Goal: Task Accomplishment & Management: Complete application form

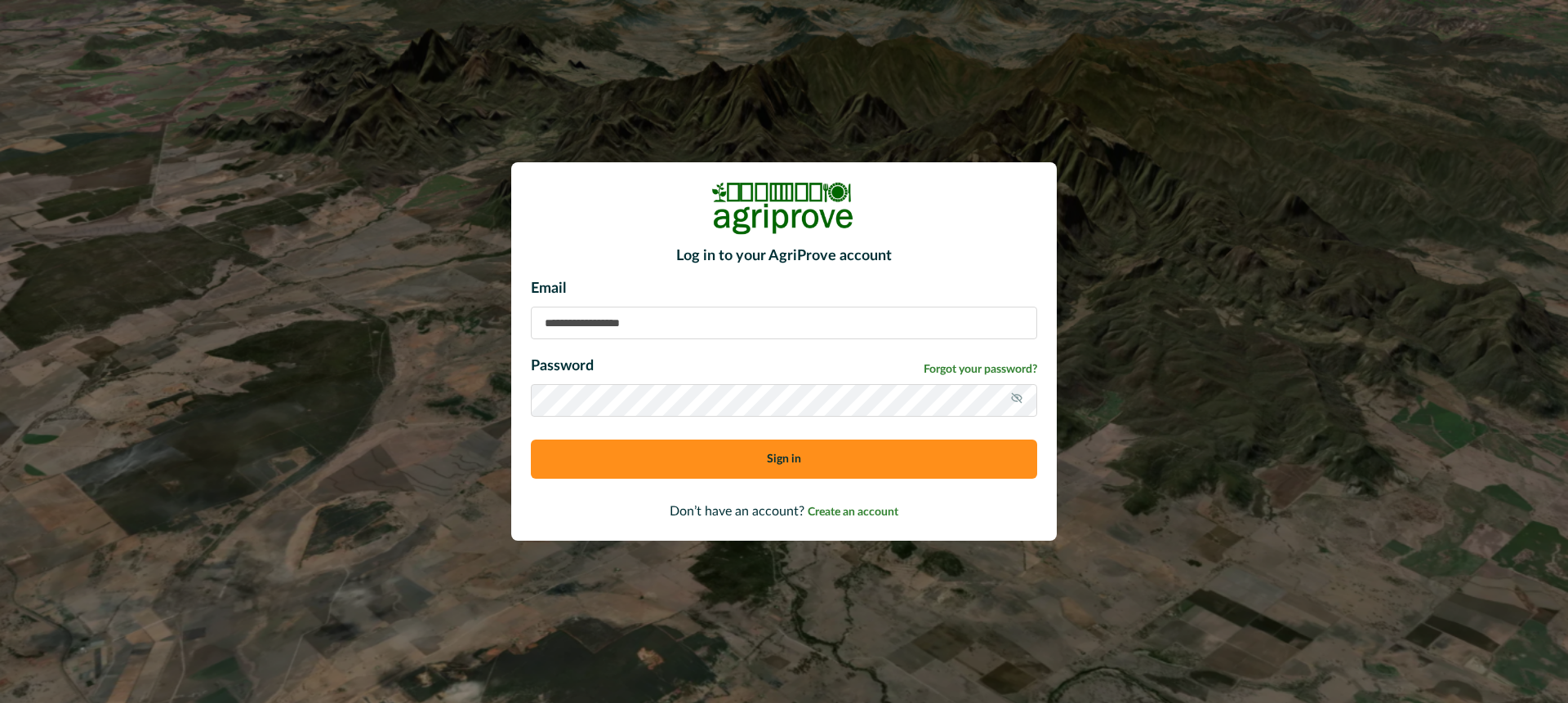
click at [602, 332] on input at bounding box center [784, 322] width 507 height 33
type input "**********"
click at [685, 451] on button "Sign in" at bounding box center [784, 460] width 507 height 40
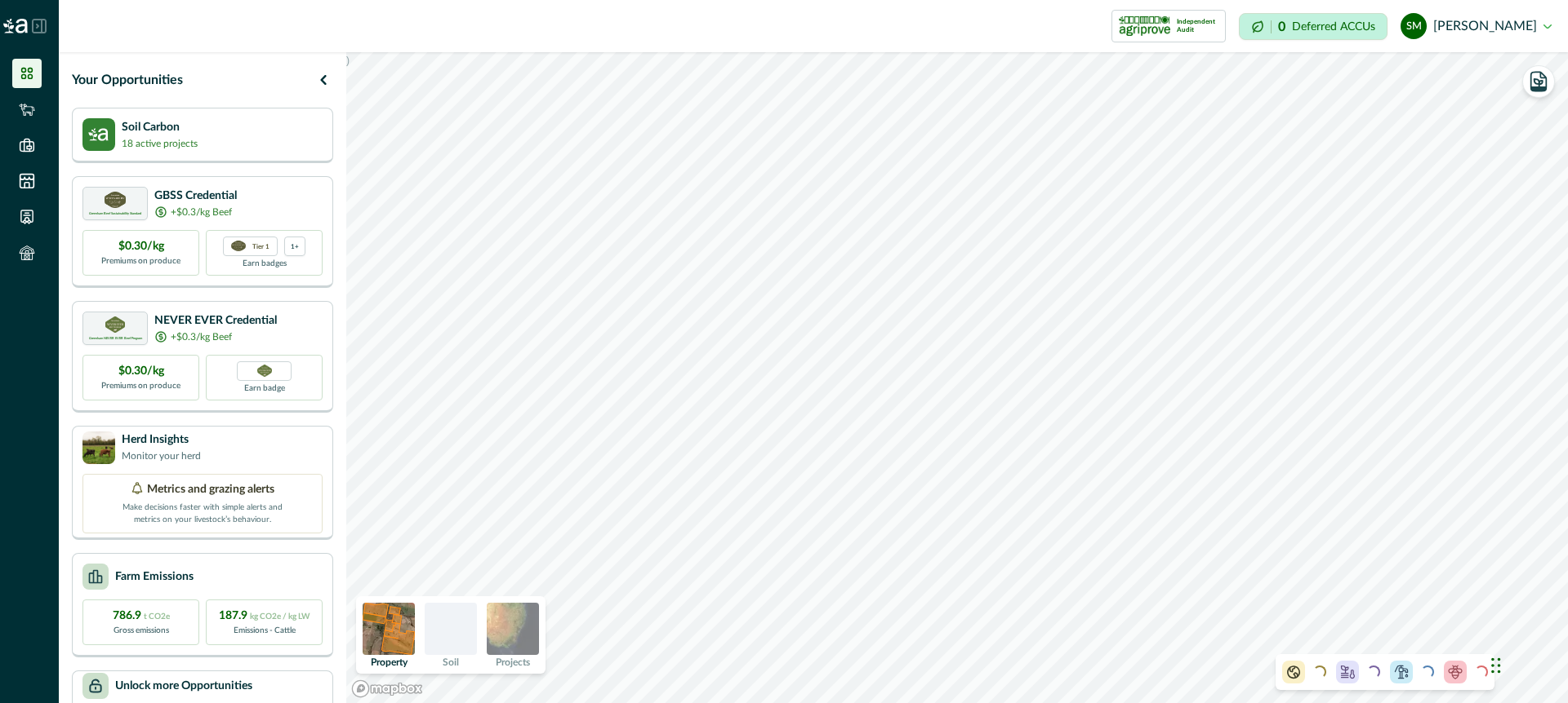
click at [40, 23] on icon at bounding box center [39, 26] width 15 height 15
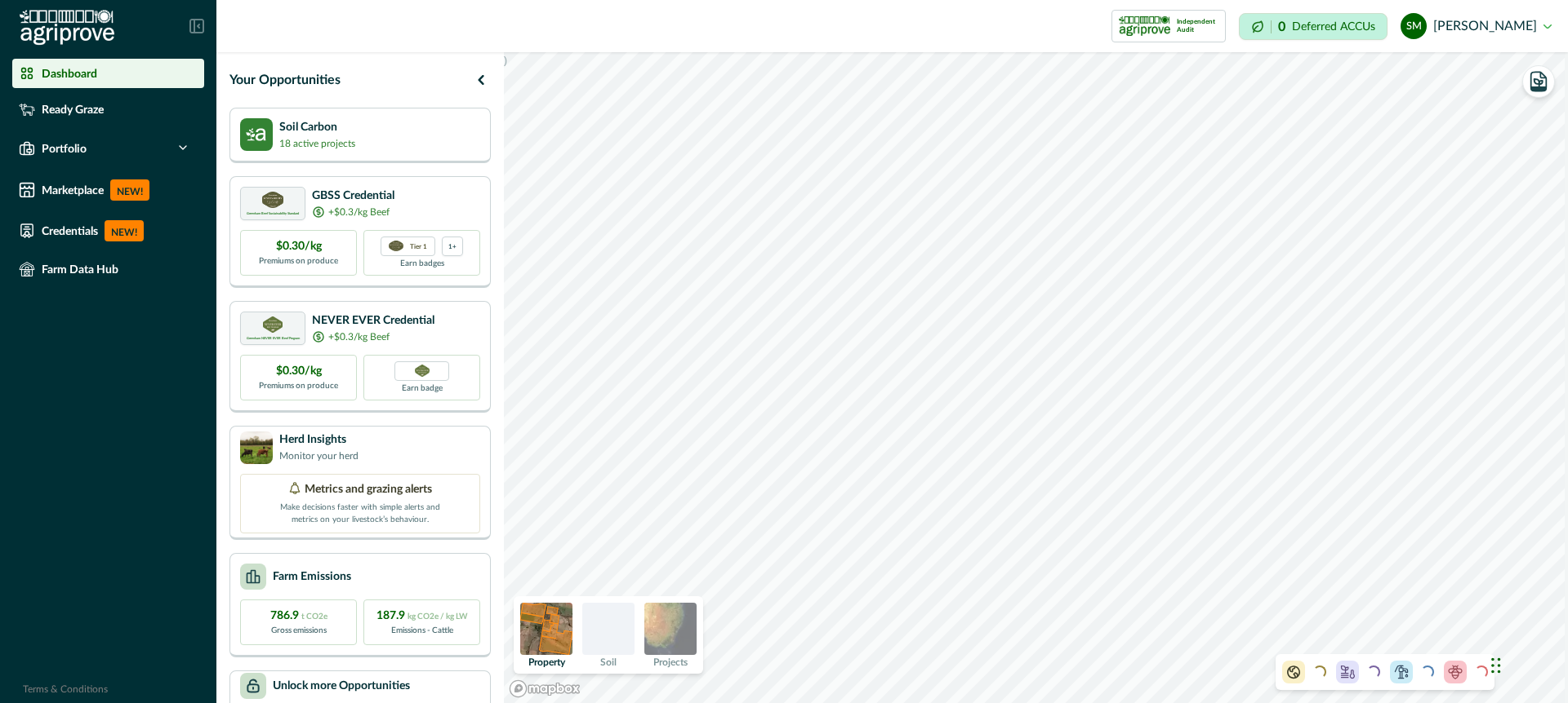
click at [199, 21] on icon at bounding box center [196, 26] width 15 height 15
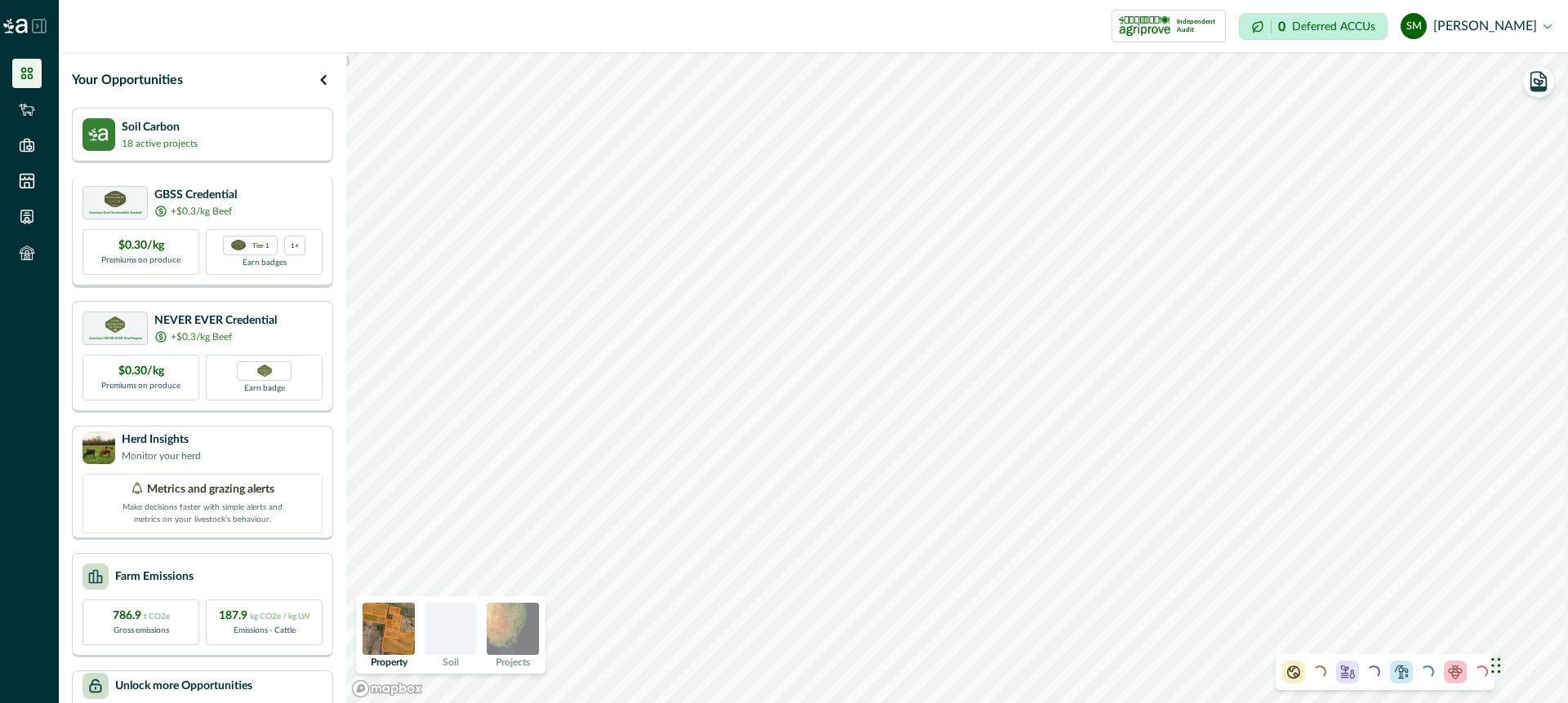
click at [310, 203] on div "Greenham Beef Sustainability Standard GBSS Credential +$0.3/kg Beef" at bounding box center [202, 203] width 240 height 34
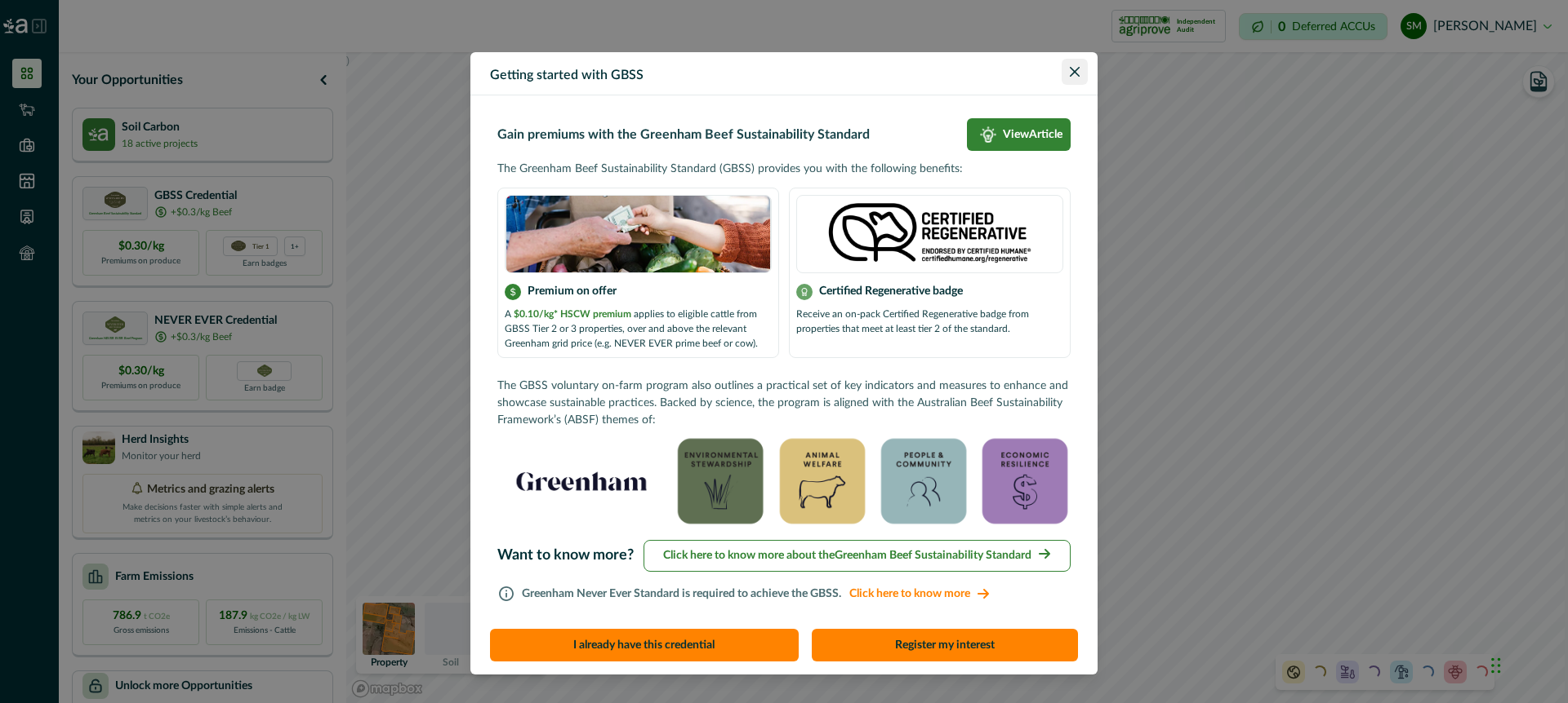
click at [1075, 72] on icon "Close" at bounding box center [1074, 72] width 10 height 10
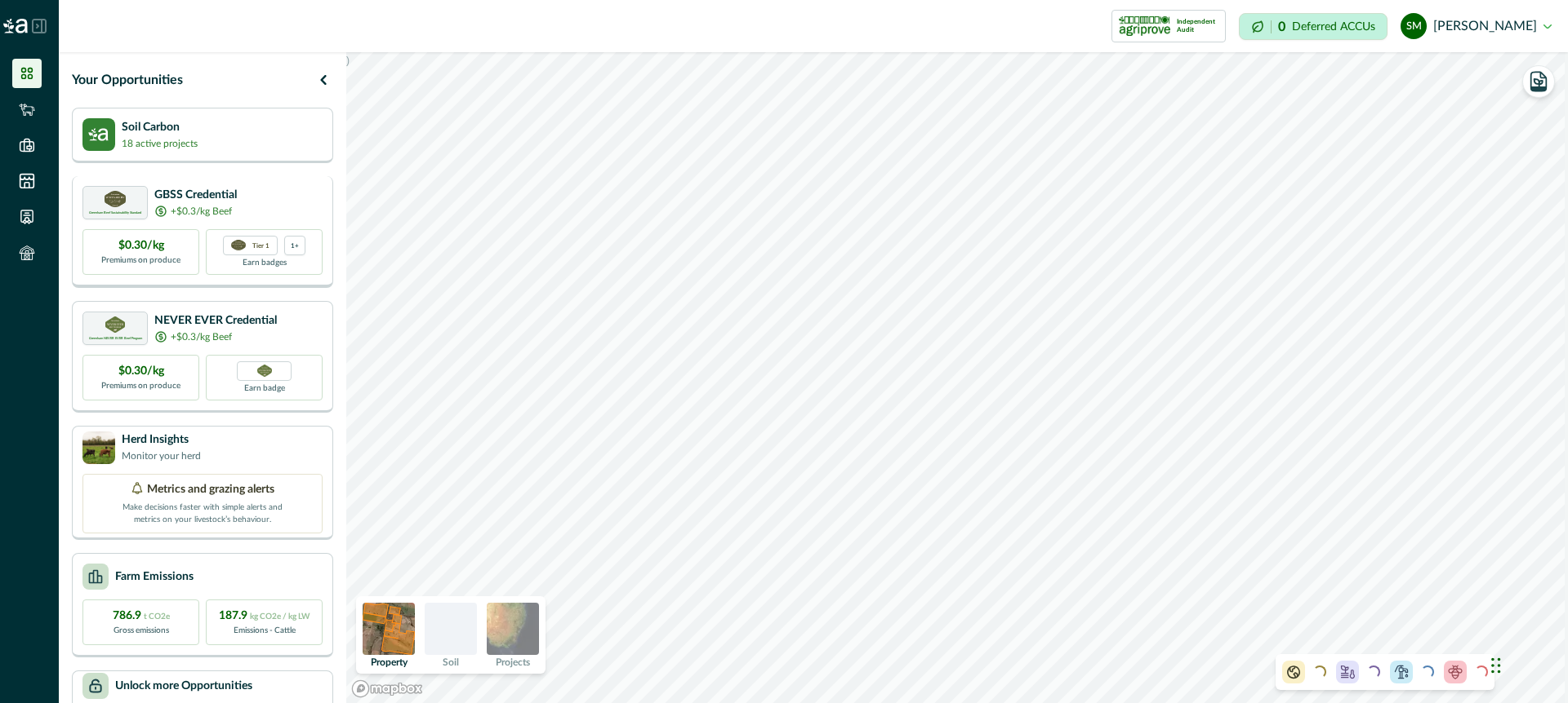
click at [303, 202] on div "Greenham Beef Sustainability Standard GBSS Credential +$0.3/kg Beef" at bounding box center [202, 203] width 240 height 34
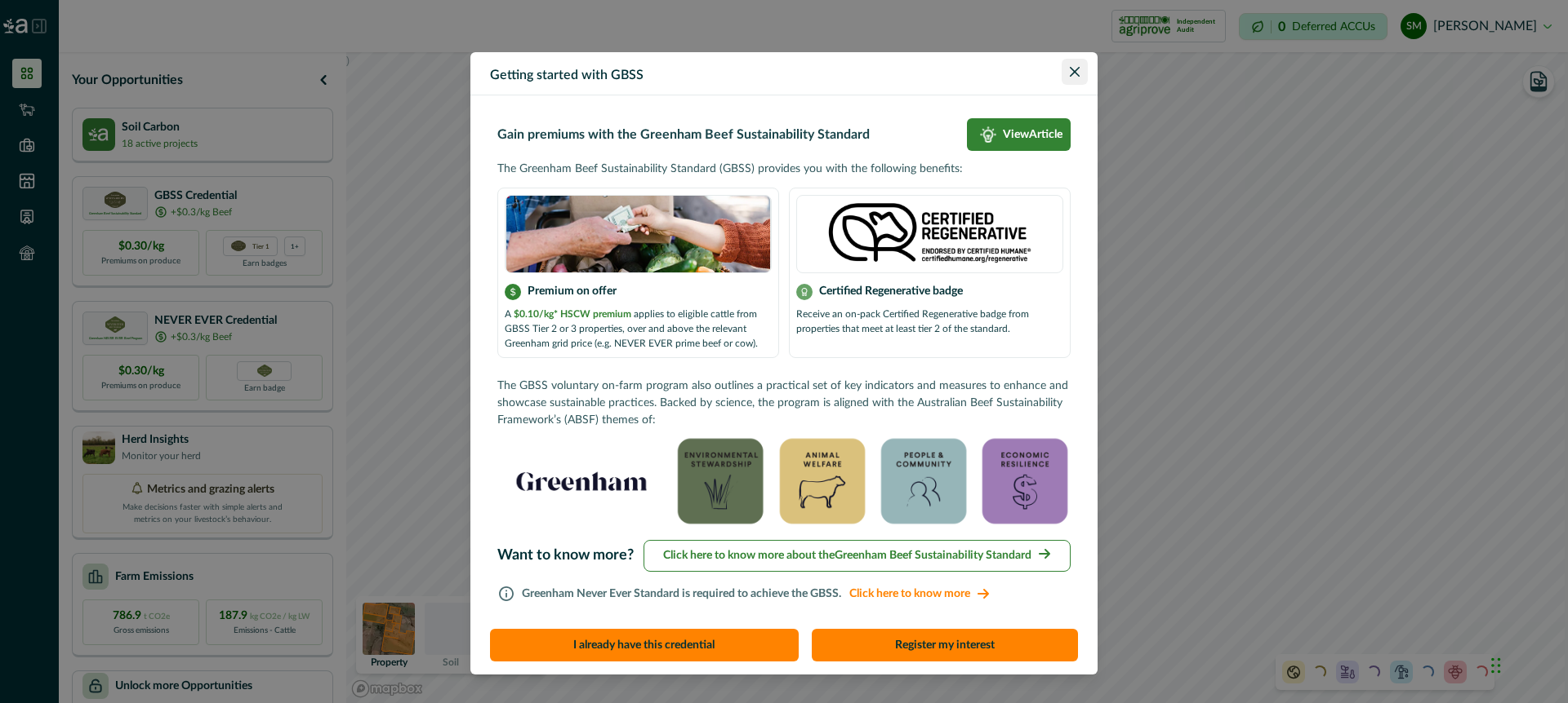
click at [1072, 75] on icon "Close" at bounding box center [1074, 72] width 10 height 10
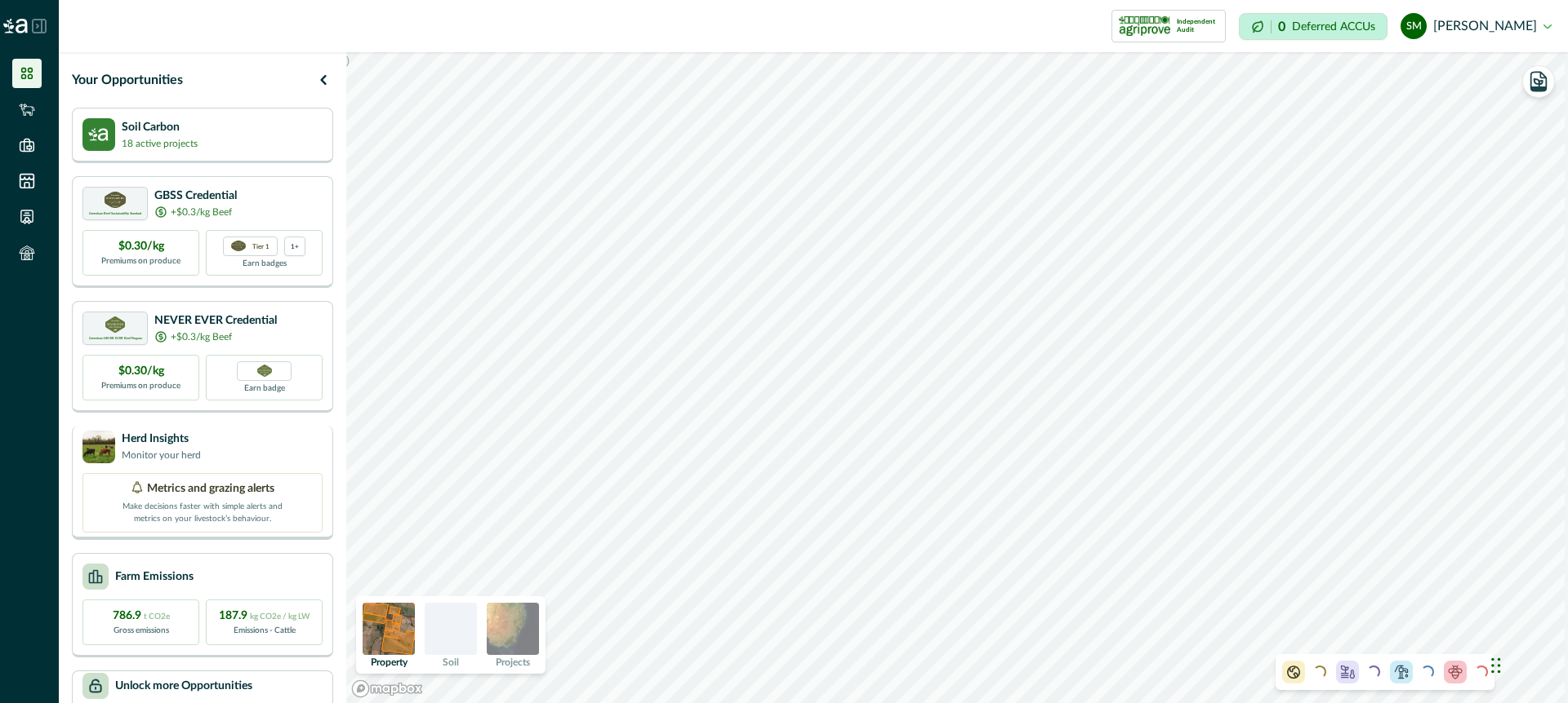
click at [301, 456] on div "Herd Insights Monitor your herd" at bounding box center [202, 447] width 240 height 33
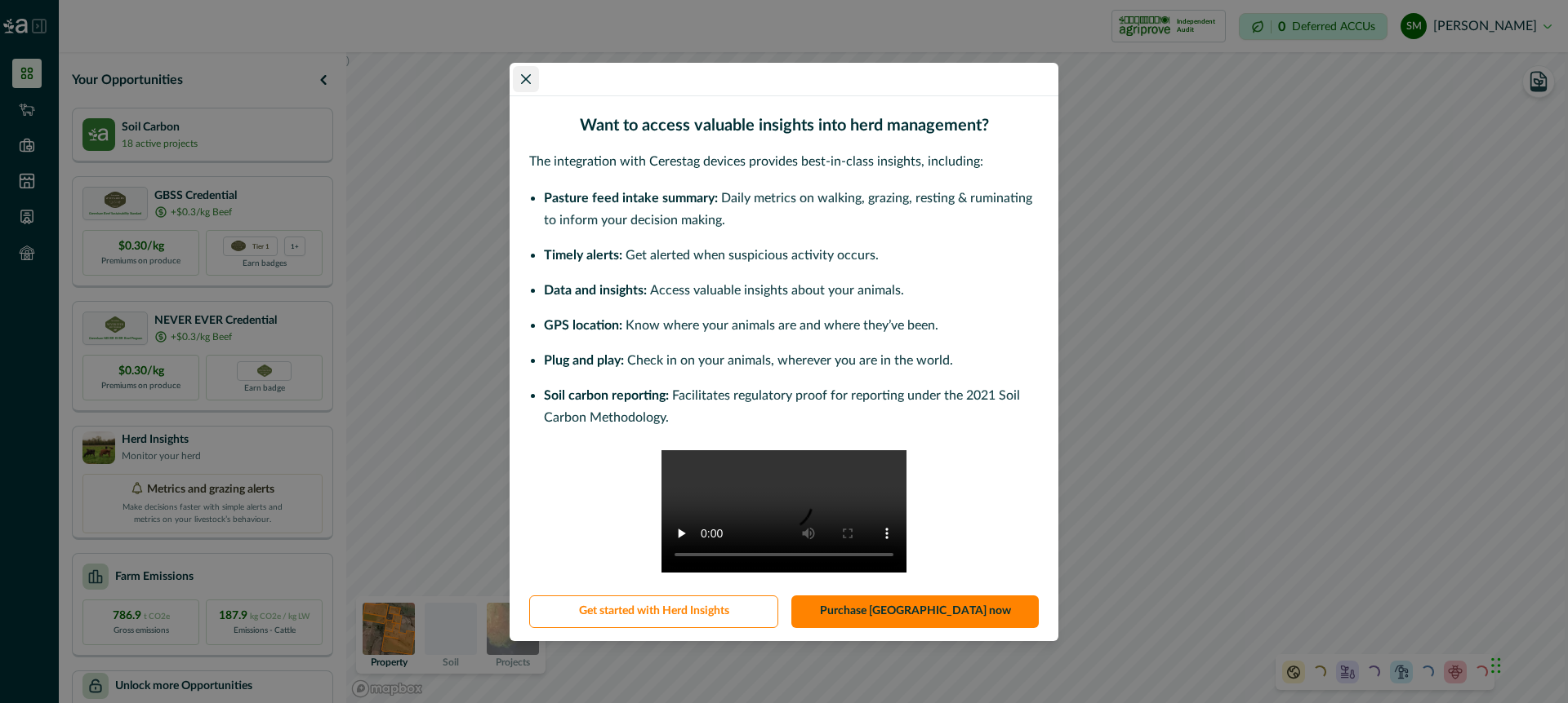
click at [523, 74] on icon "Close" at bounding box center [526, 79] width 10 height 10
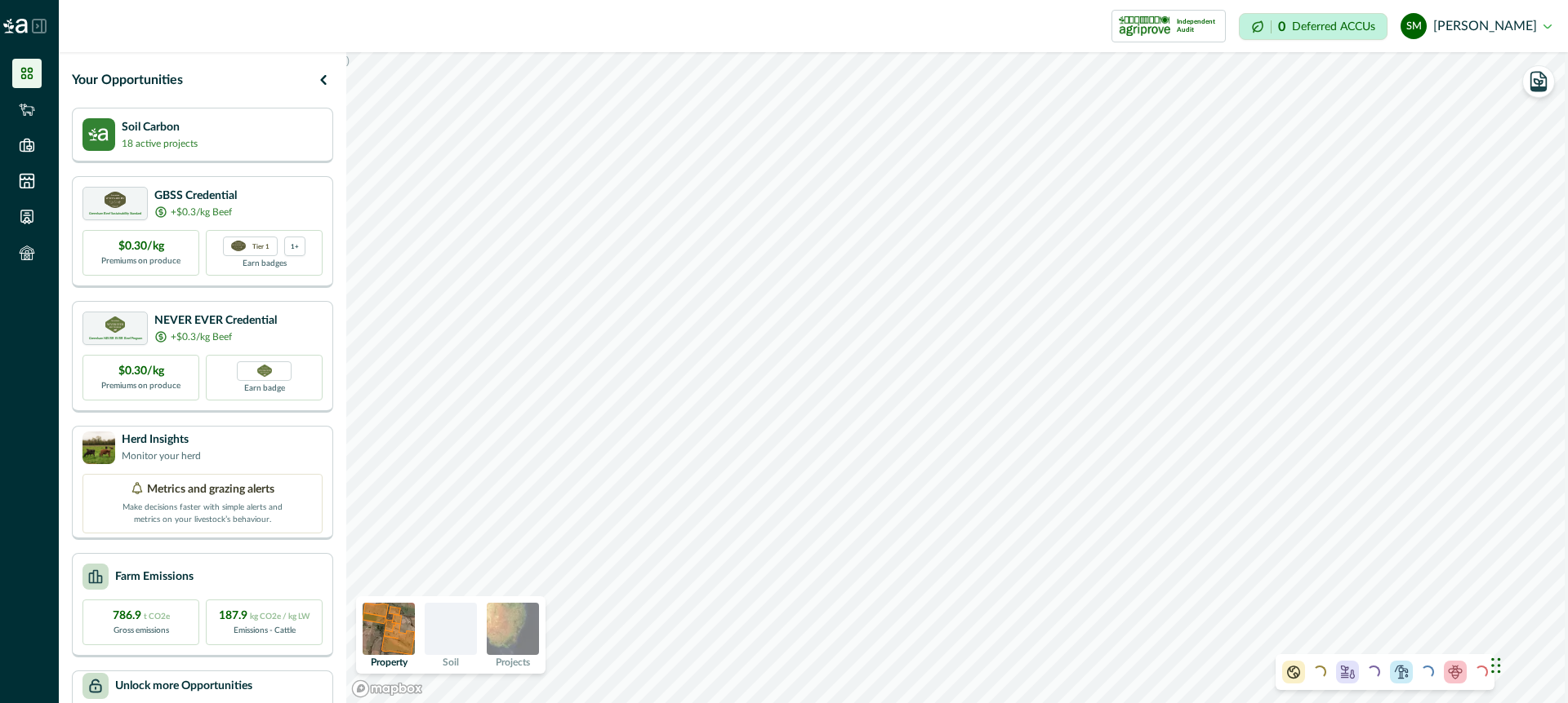
click at [519, 620] on img at bounding box center [512, 629] width 52 height 52
click at [1535, 82] on icon "button" at bounding box center [1537, 81] width 23 height 23
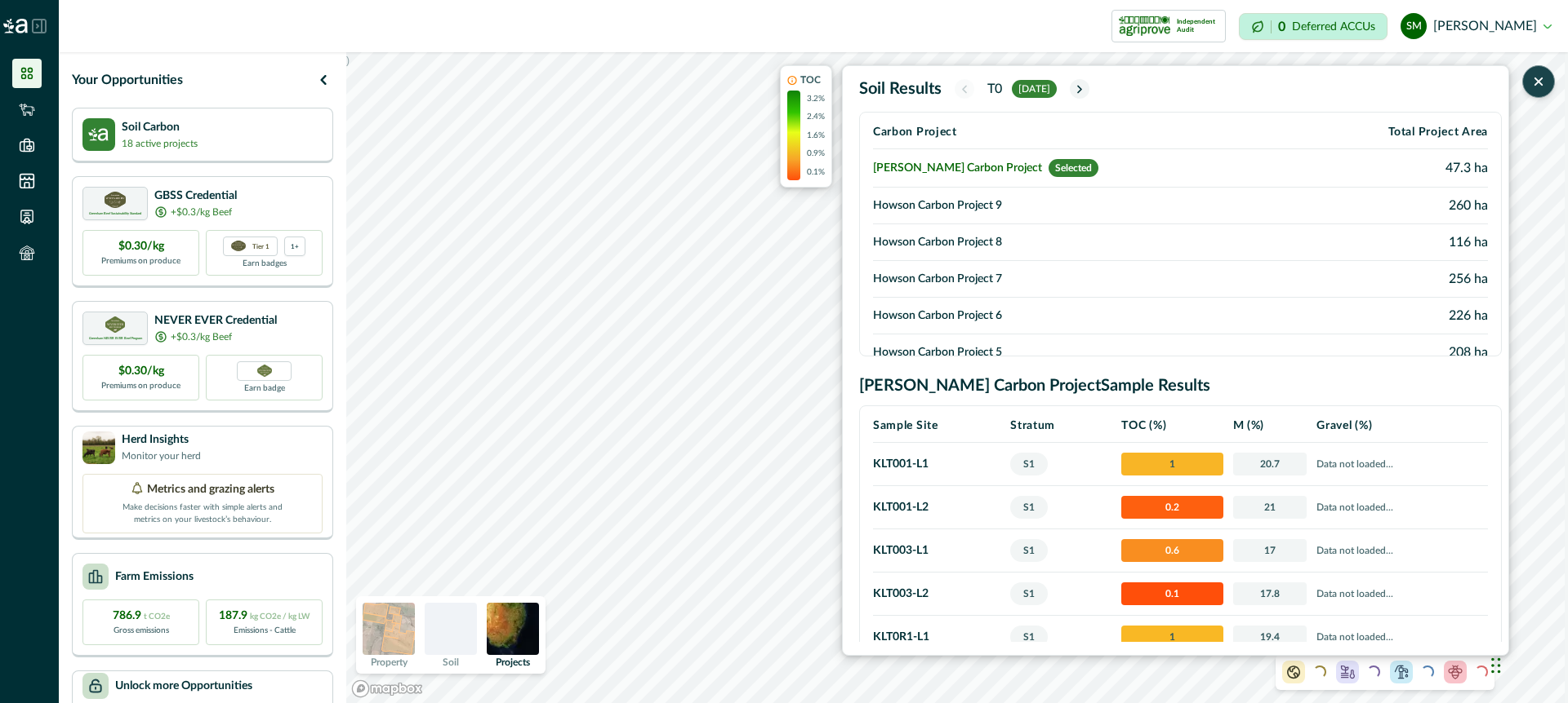
click at [964, 208] on td "Howson Carbon Project 9" at bounding box center [1086, 206] width 427 height 37
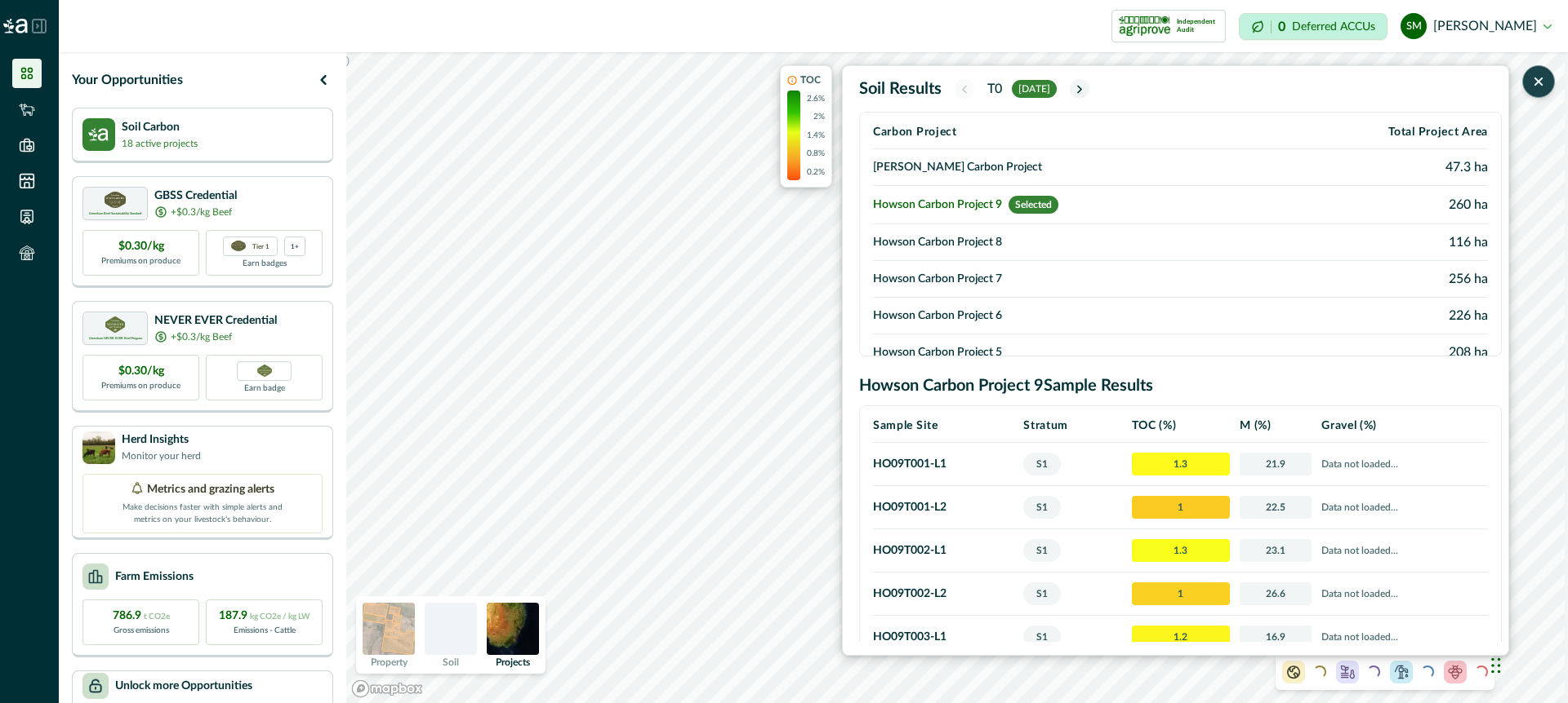
click at [969, 245] on td "Howson Carbon Project 8" at bounding box center [1072, 242] width 400 height 37
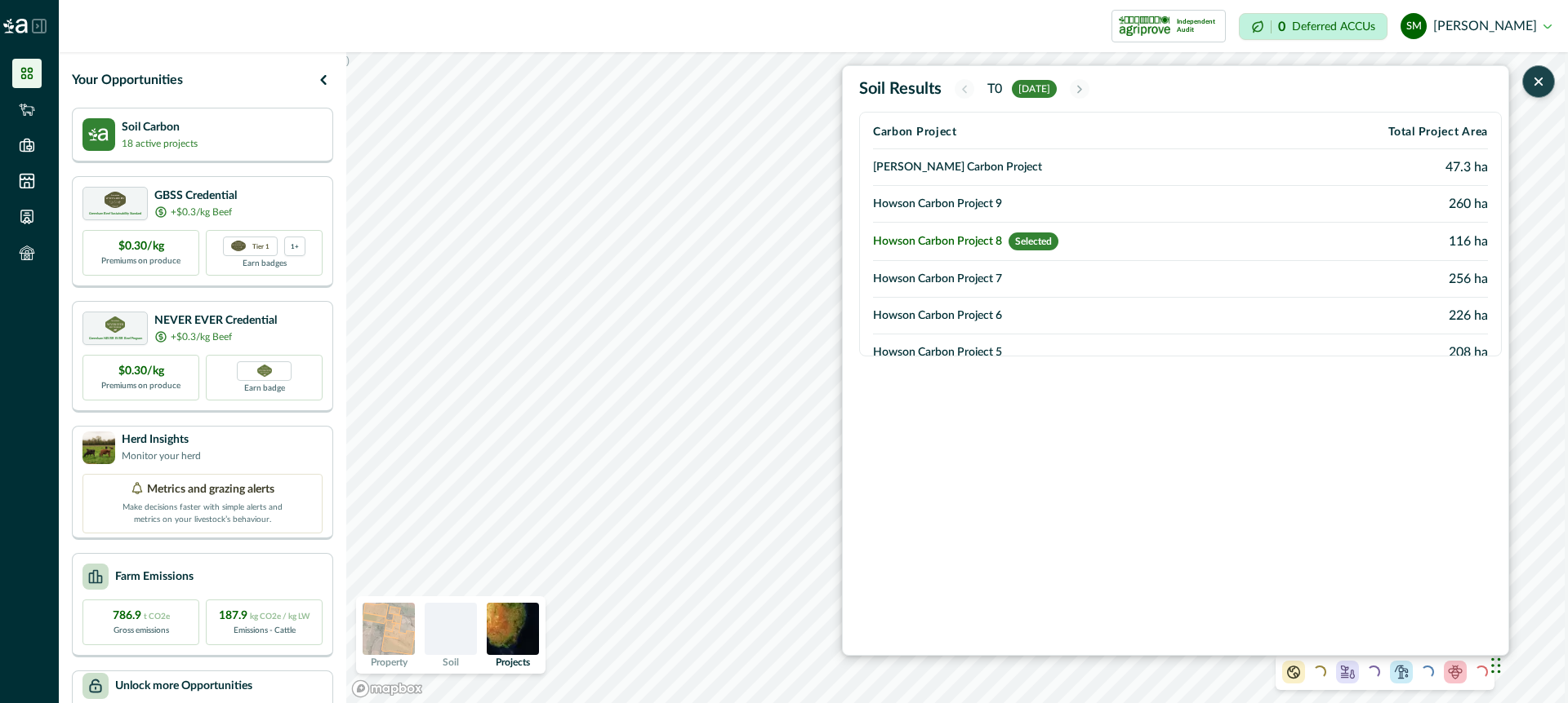
click at [972, 284] on td "Howson Carbon Project 7" at bounding box center [1072, 279] width 400 height 37
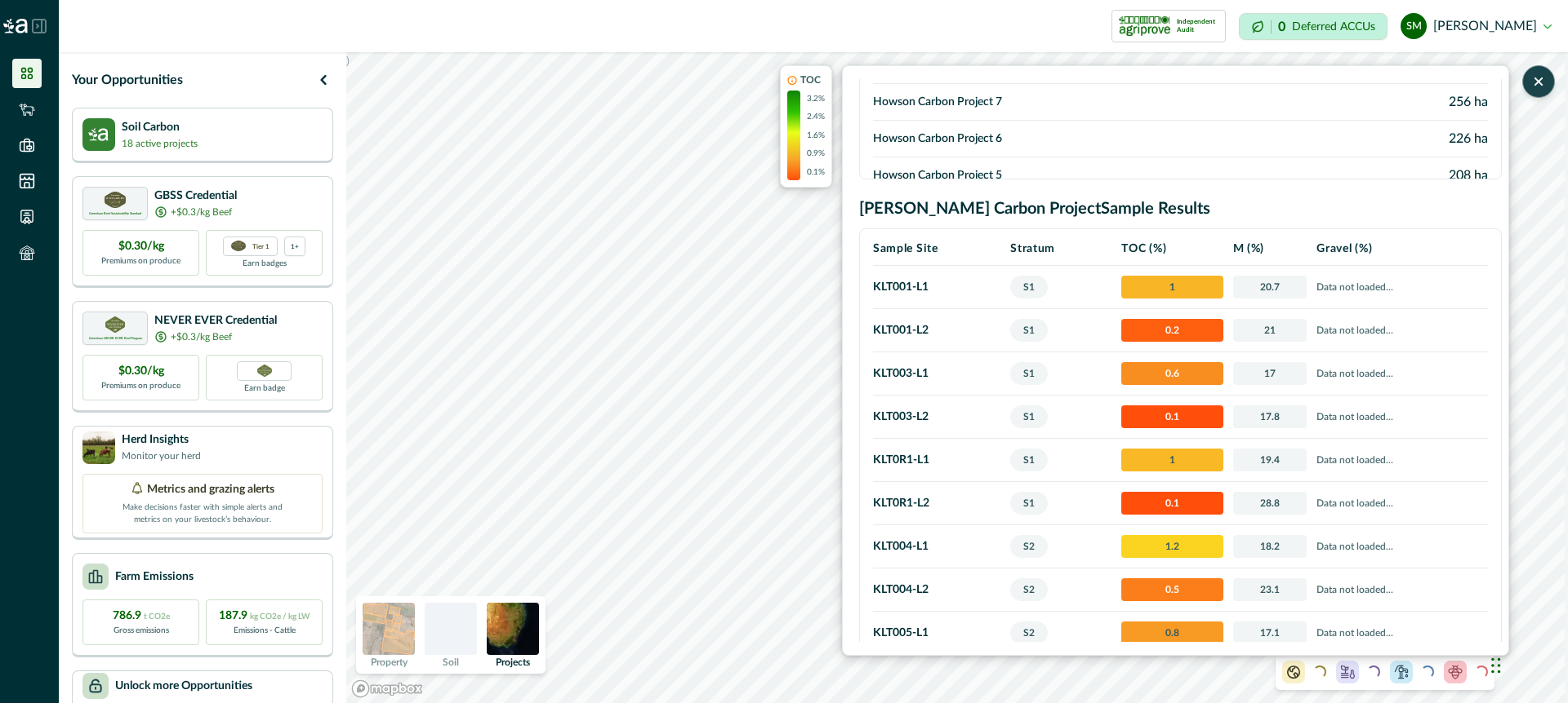
scroll to position [170, 0]
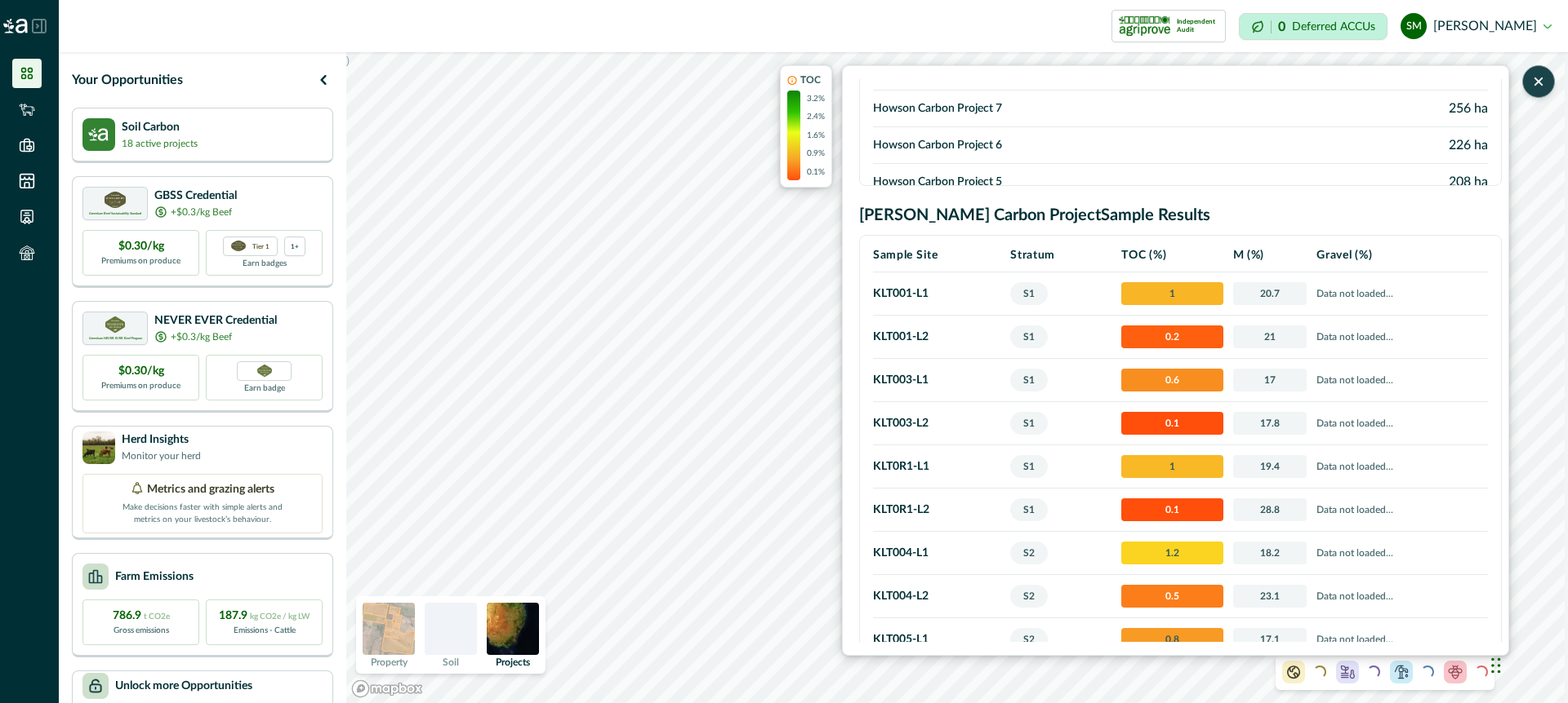
click at [1538, 82] on icon "button" at bounding box center [1538, 81] width 7 height 7
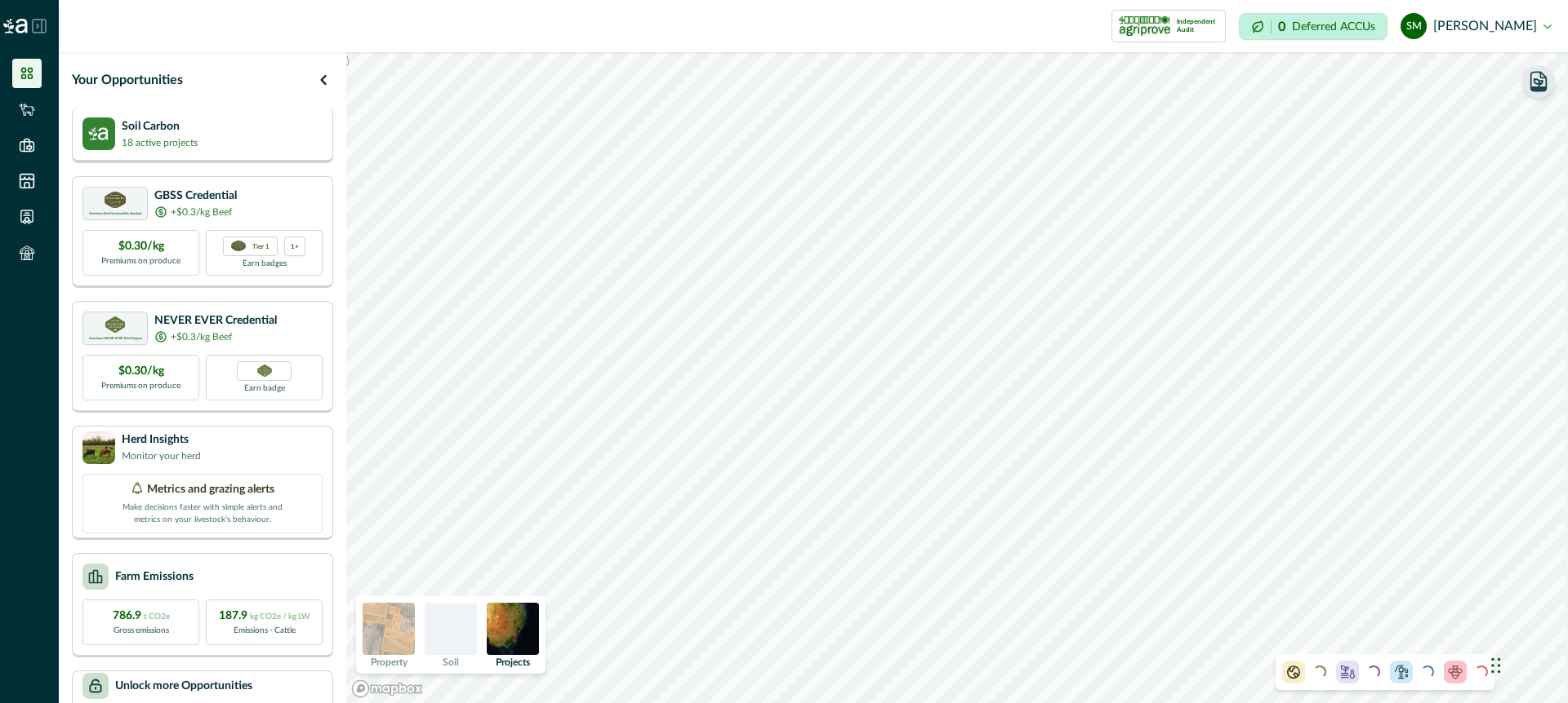
click at [218, 137] on div "Soil Carbon 18 active projects" at bounding box center [202, 133] width 240 height 33
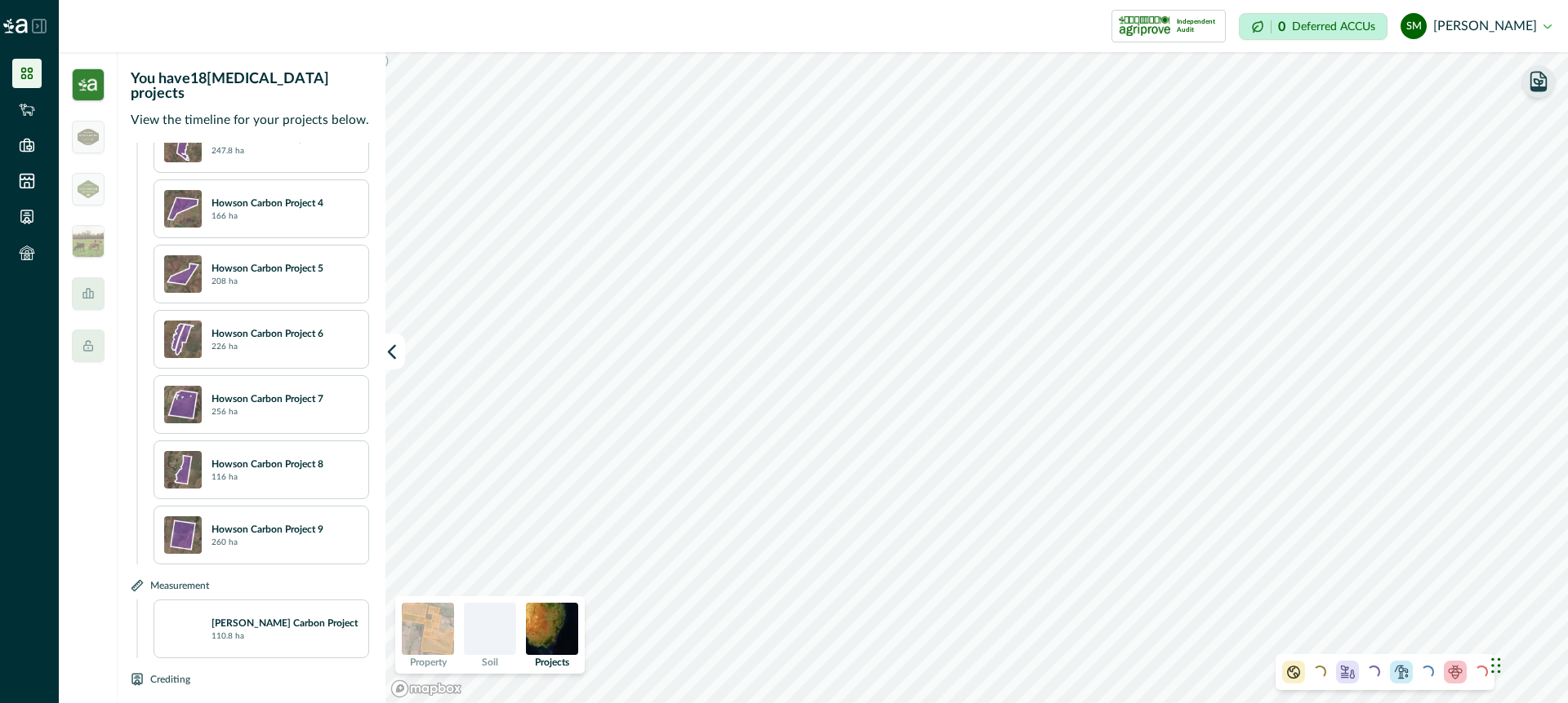
scroll to position [852, 0]
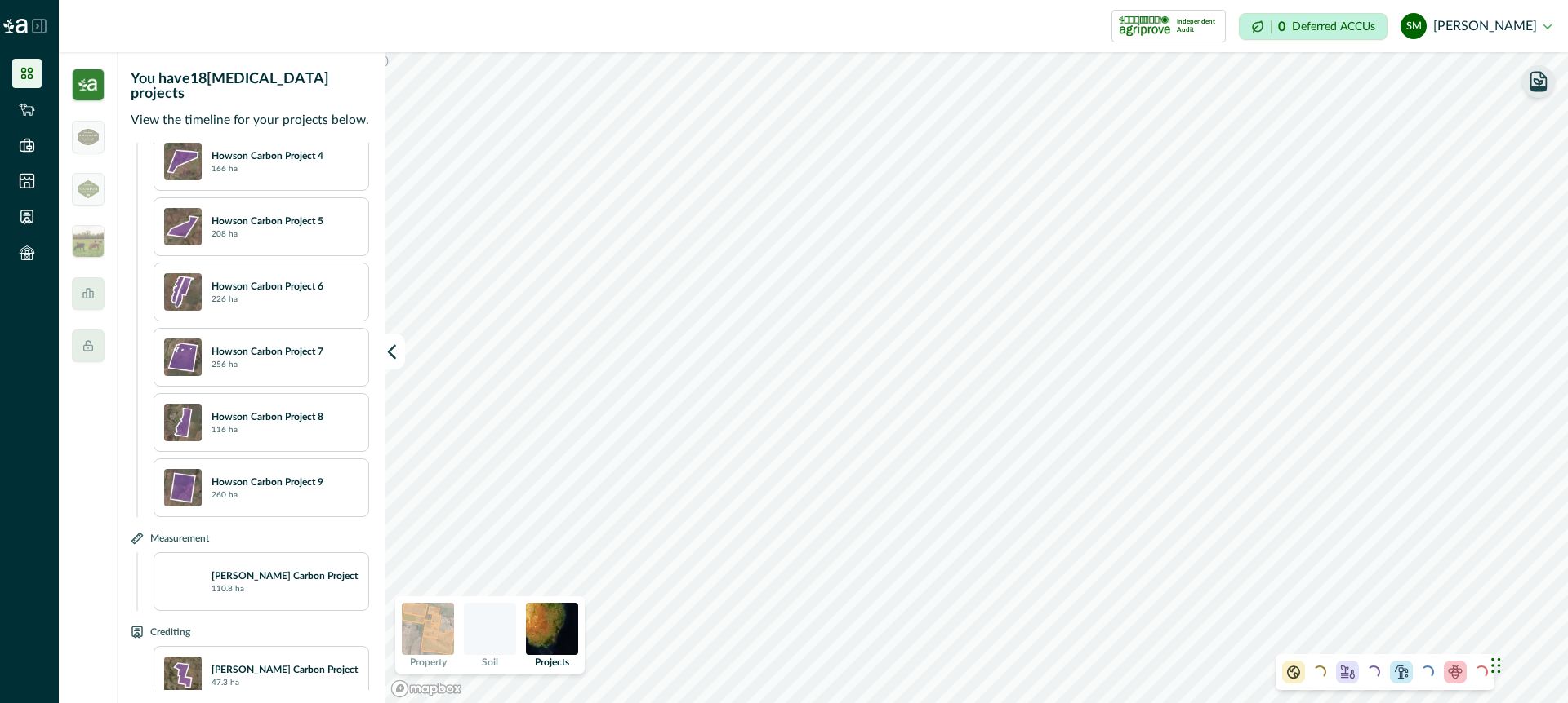
click at [309, 344] on p "Howson Carbon Project 7" at bounding box center [267, 351] width 112 height 15
click at [399, 351] on icon "button" at bounding box center [392, 351] width 17 height 17
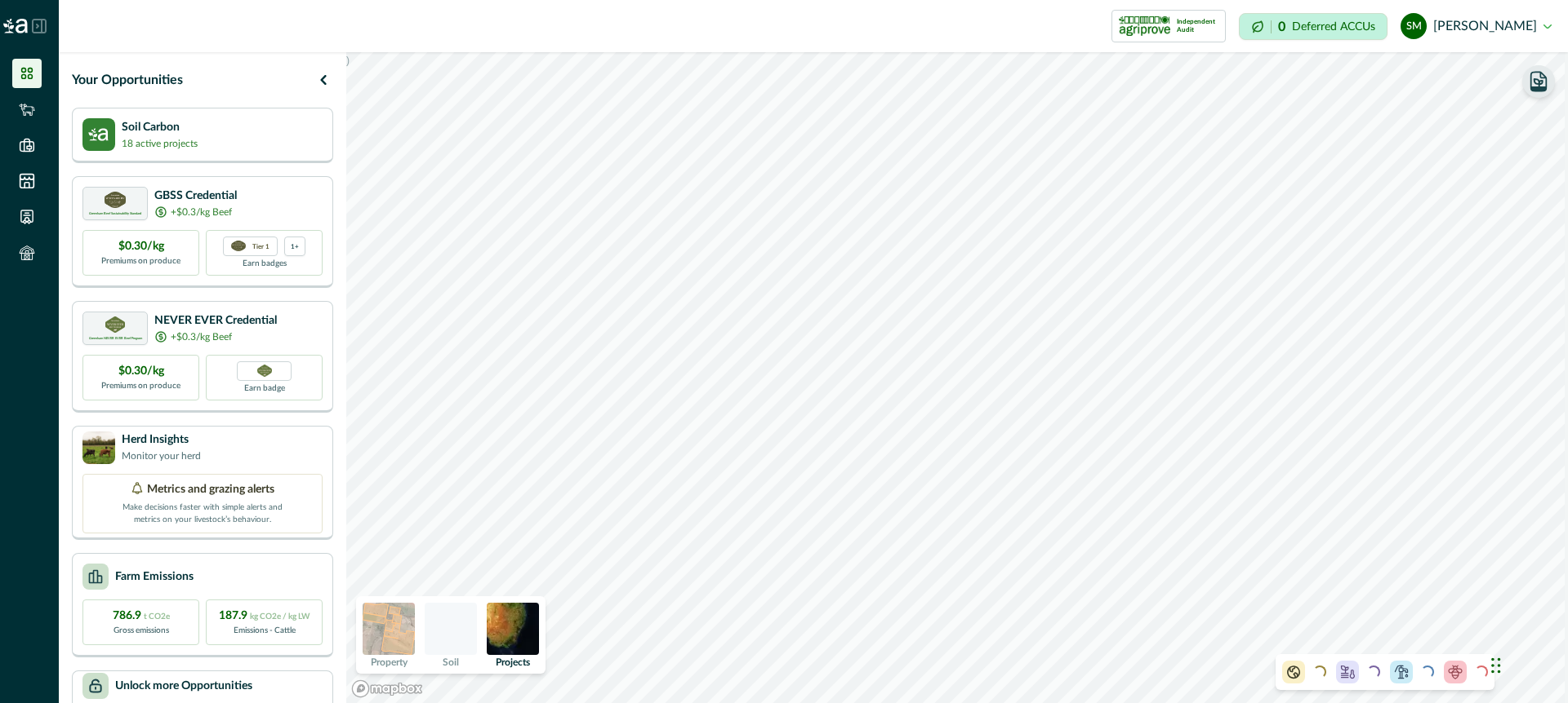
click at [463, 627] on img at bounding box center [450, 629] width 52 height 52
click at [1535, 85] on icon "button" at bounding box center [1538, 81] width 17 height 17
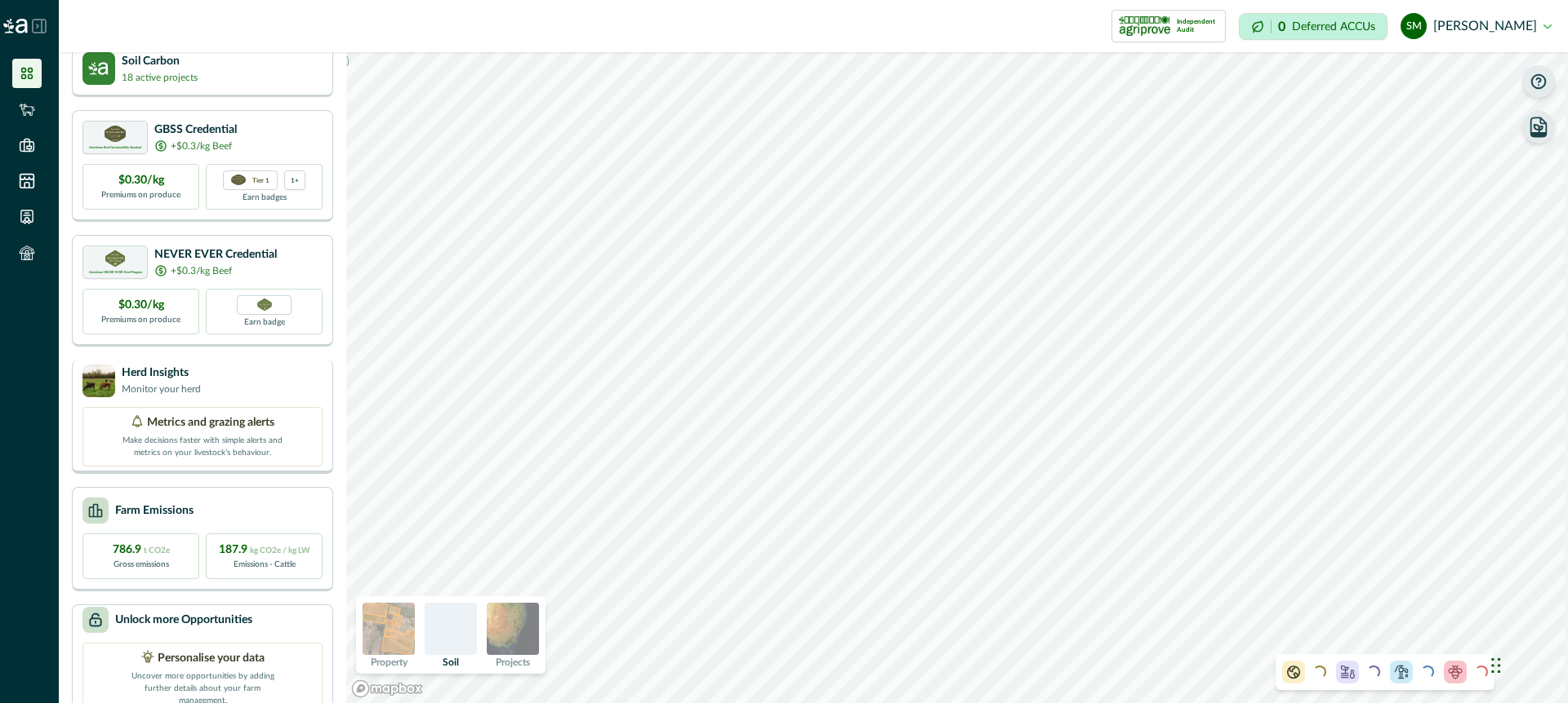
scroll to position [72, 0]
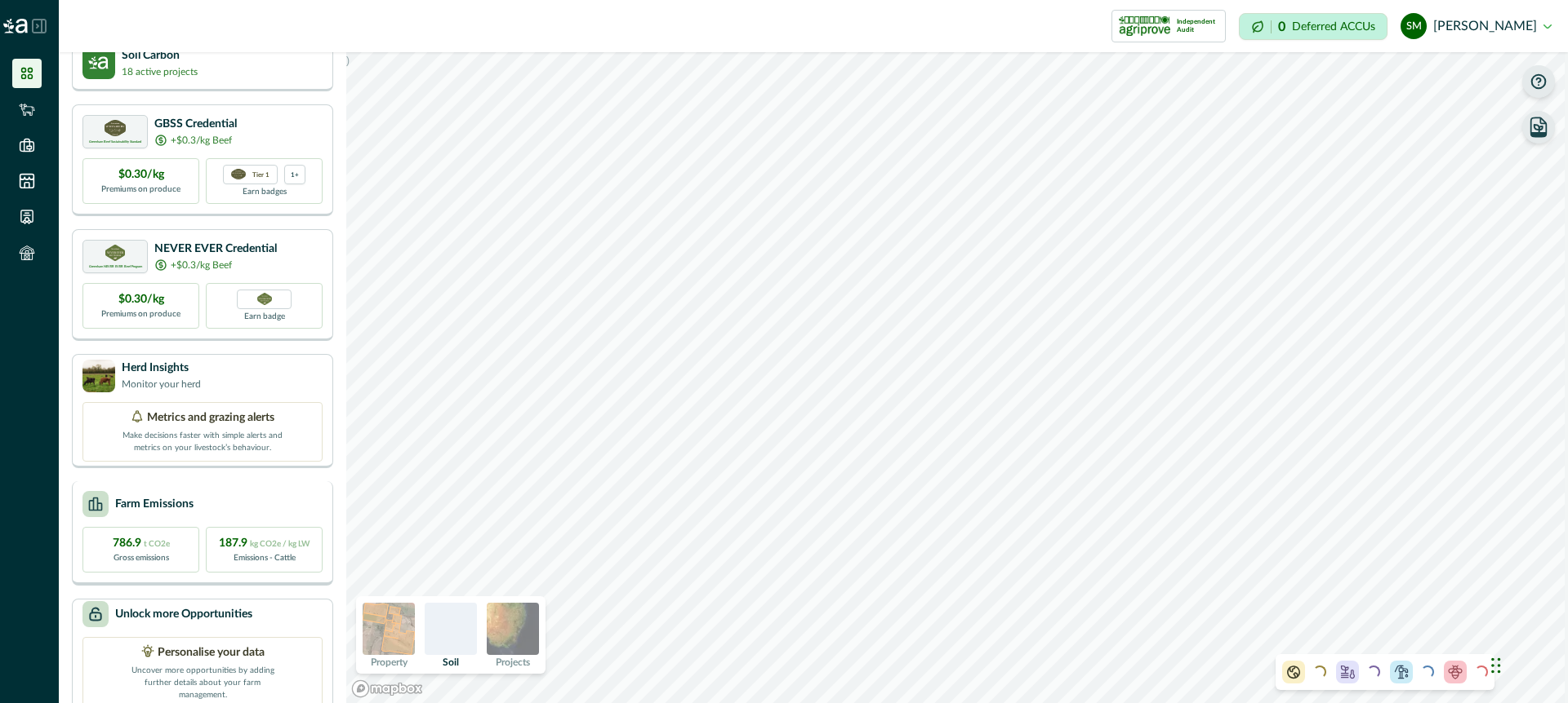
click at [280, 506] on div "Farm Emissions" at bounding box center [202, 504] width 240 height 26
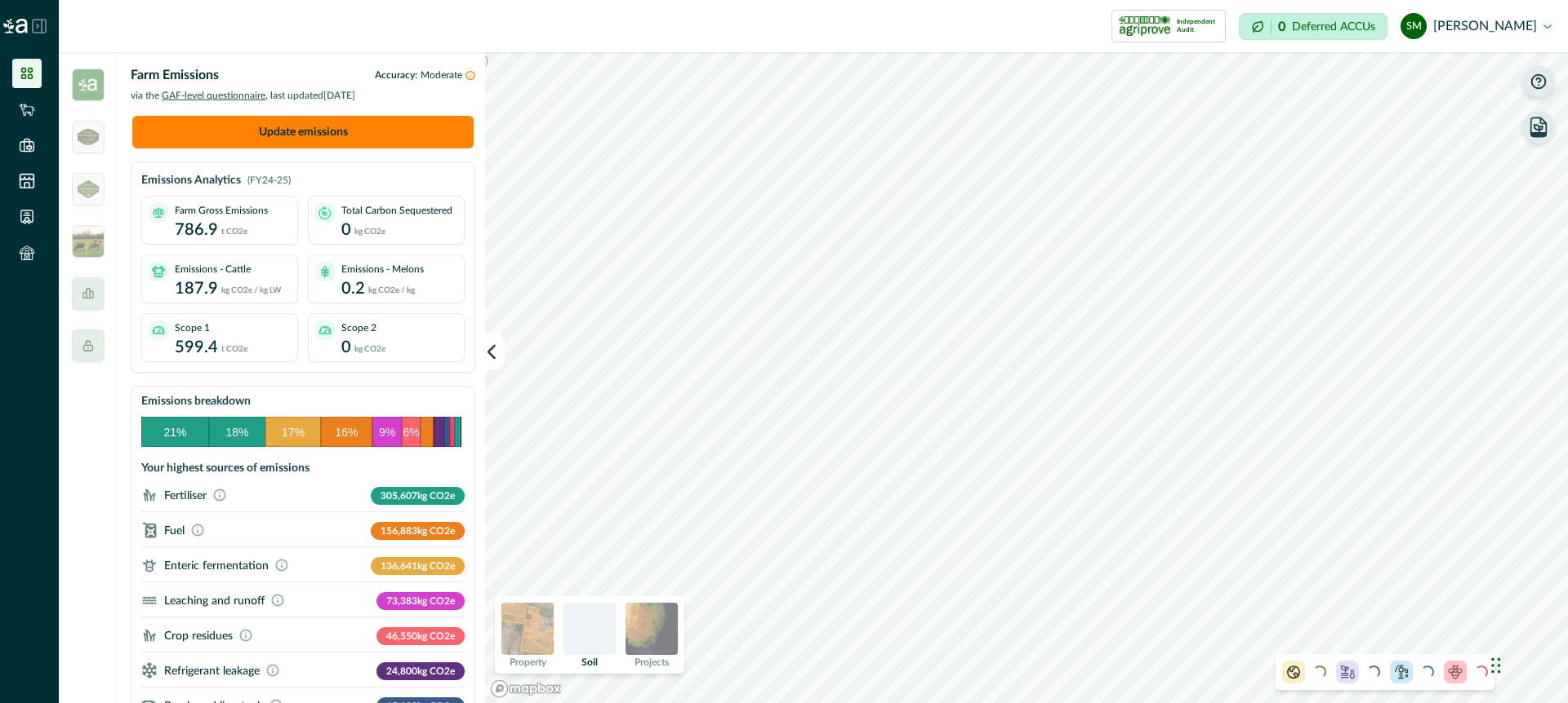
click at [526, 627] on img at bounding box center [527, 629] width 52 height 52
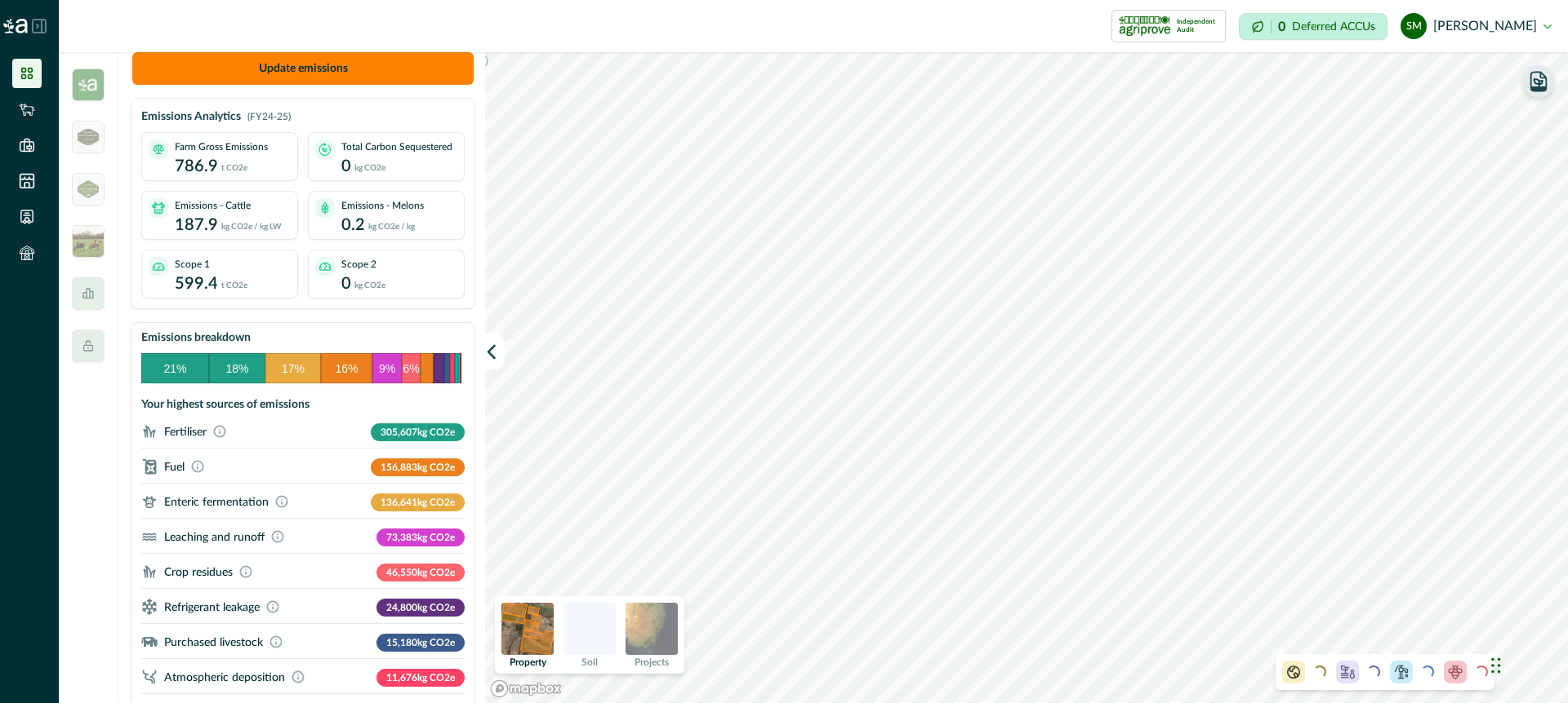
scroll to position [0, 0]
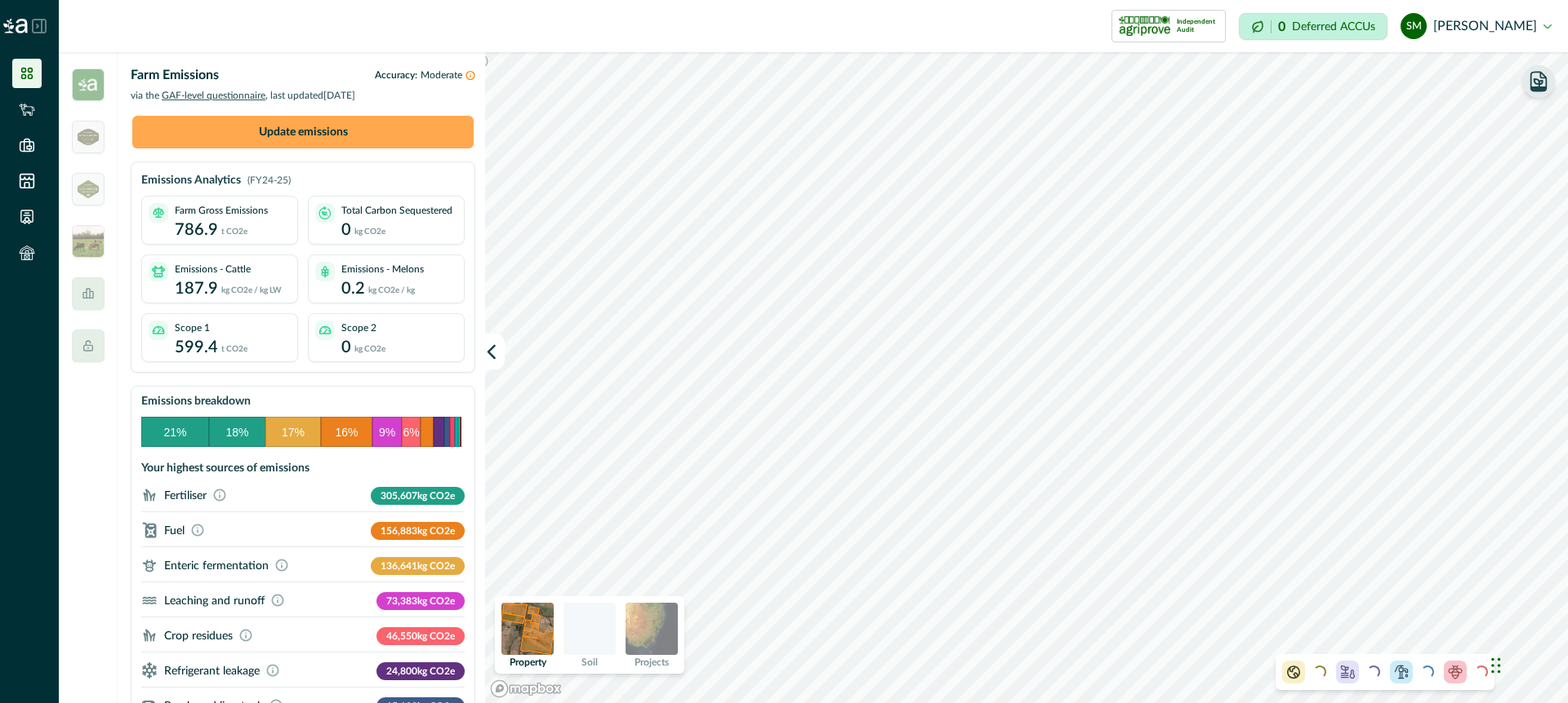
click at [303, 133] on button "Update emissions" at bounding box center [303, 132] width 341 height 33
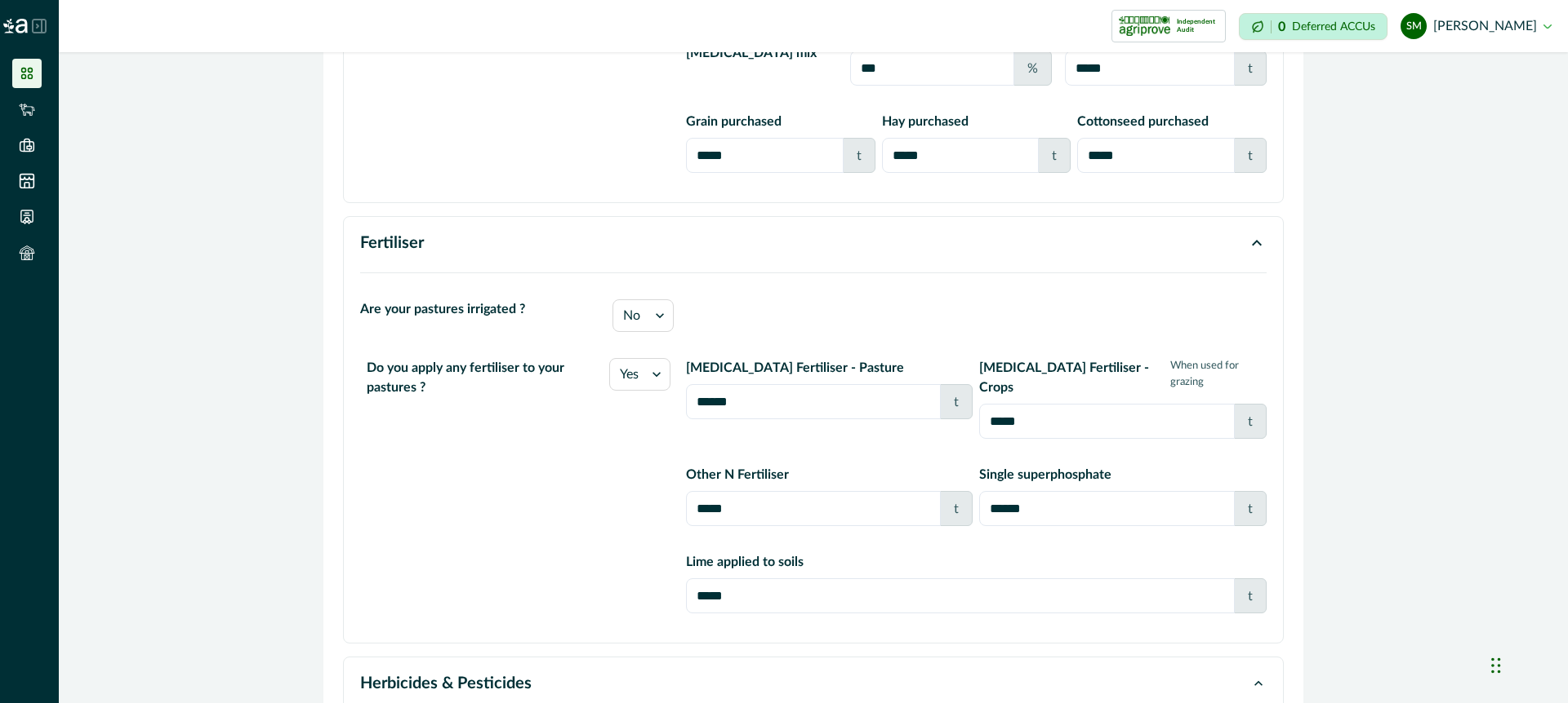
scroll to position [3154, 0]
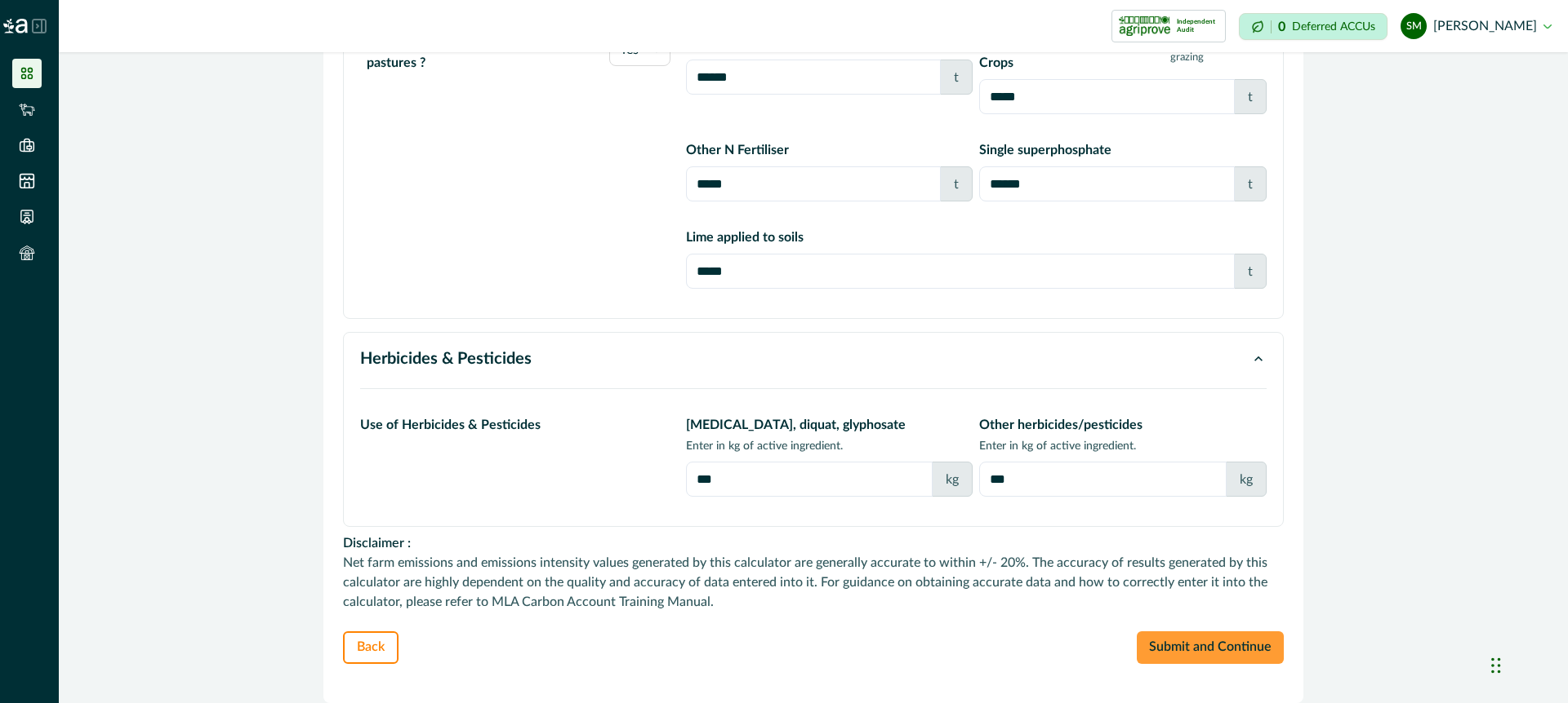
click at [1182, 650] on button "Submit and Continue" at bounding box center [1210, 648] width 147 height 33
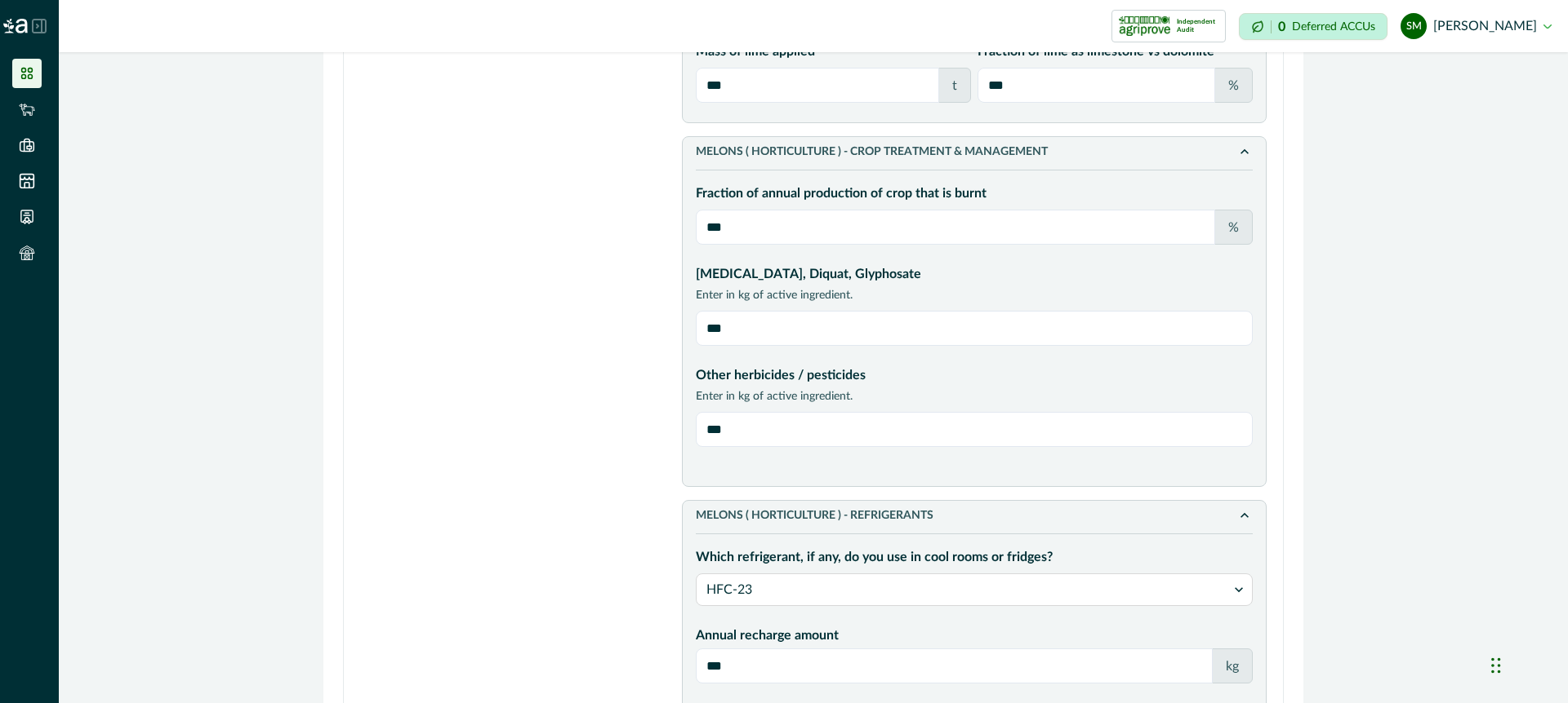
scroll to position [971, 0]
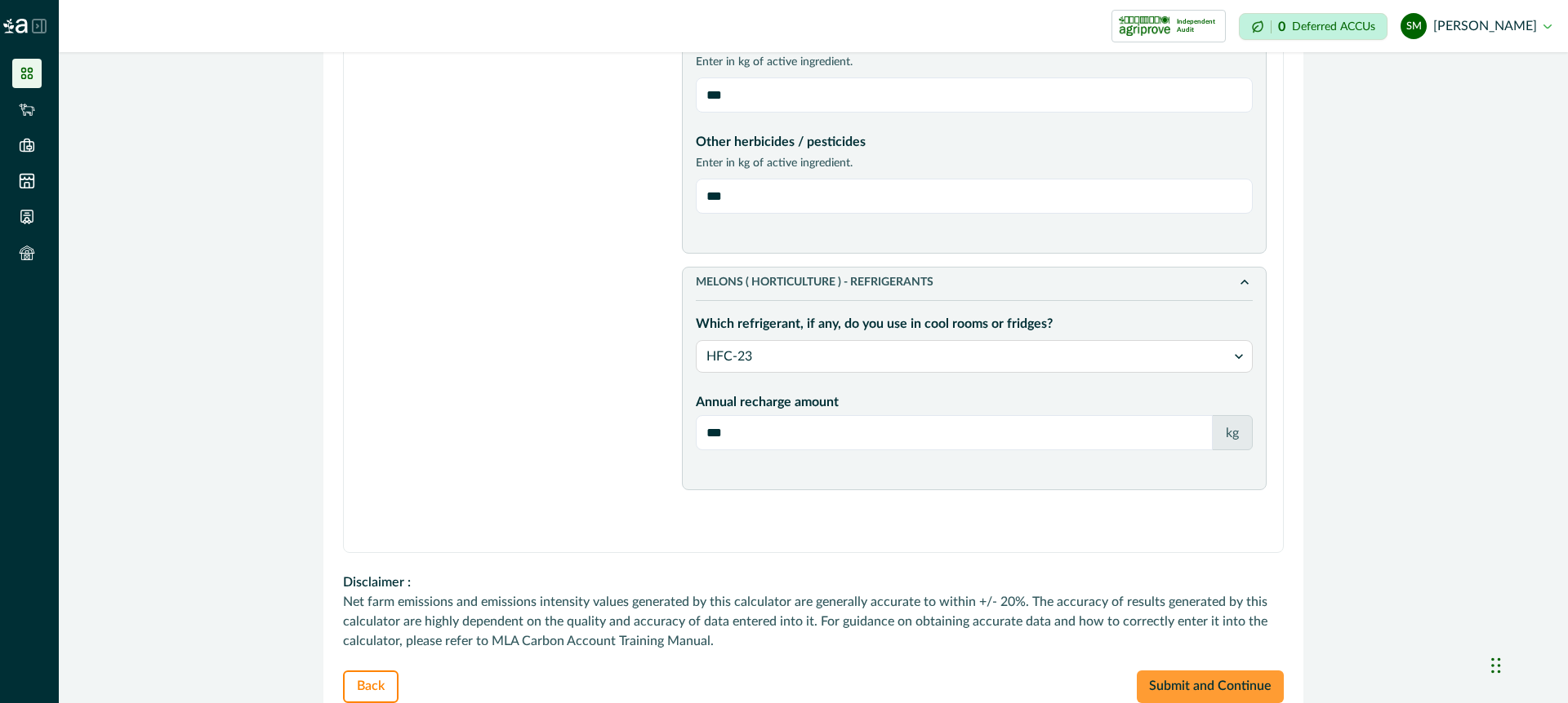
click at [1212, 670] on button "Submit and Continue" at bounding box center [1210, 686] width 147 height 33
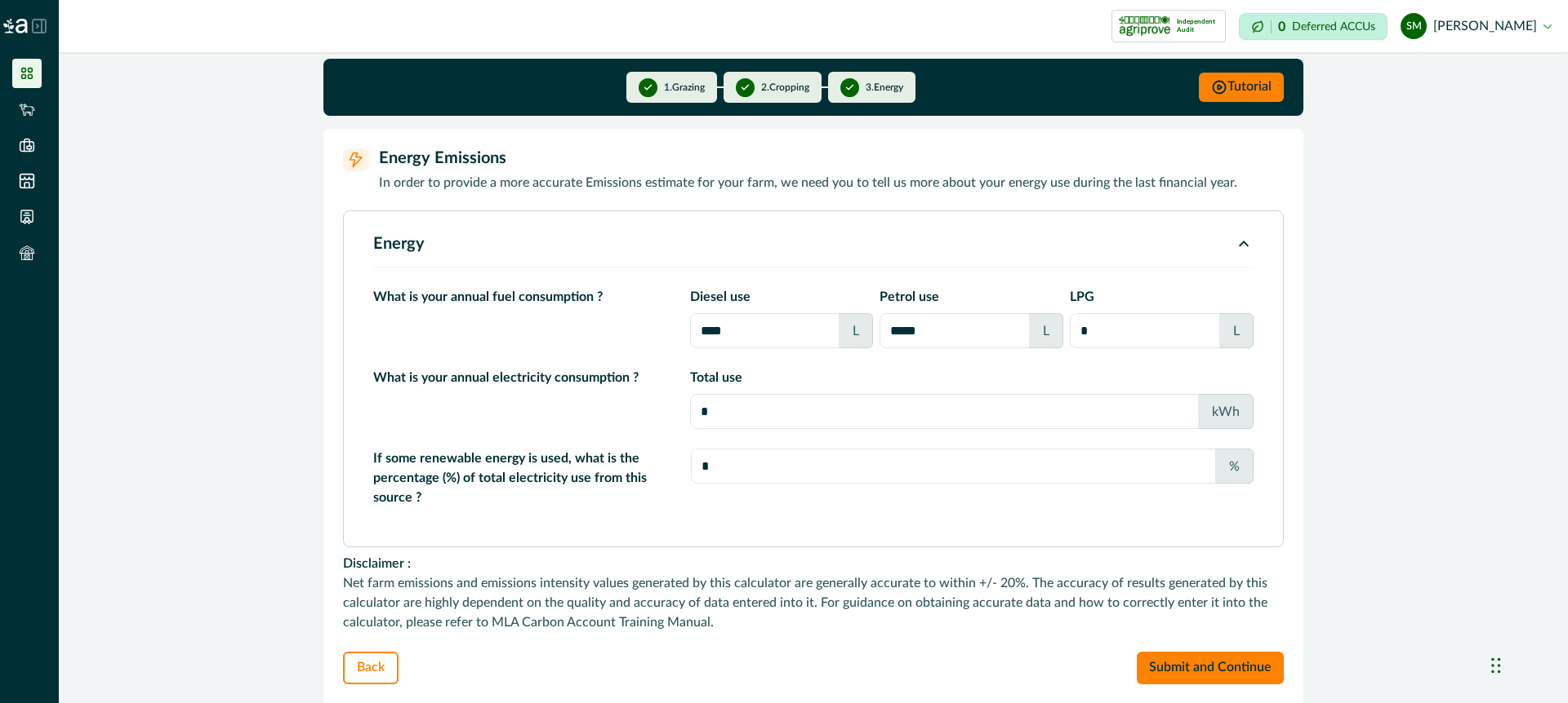
click at [40, 26] on icon at bounding box center [39, 26] width 15 height 15
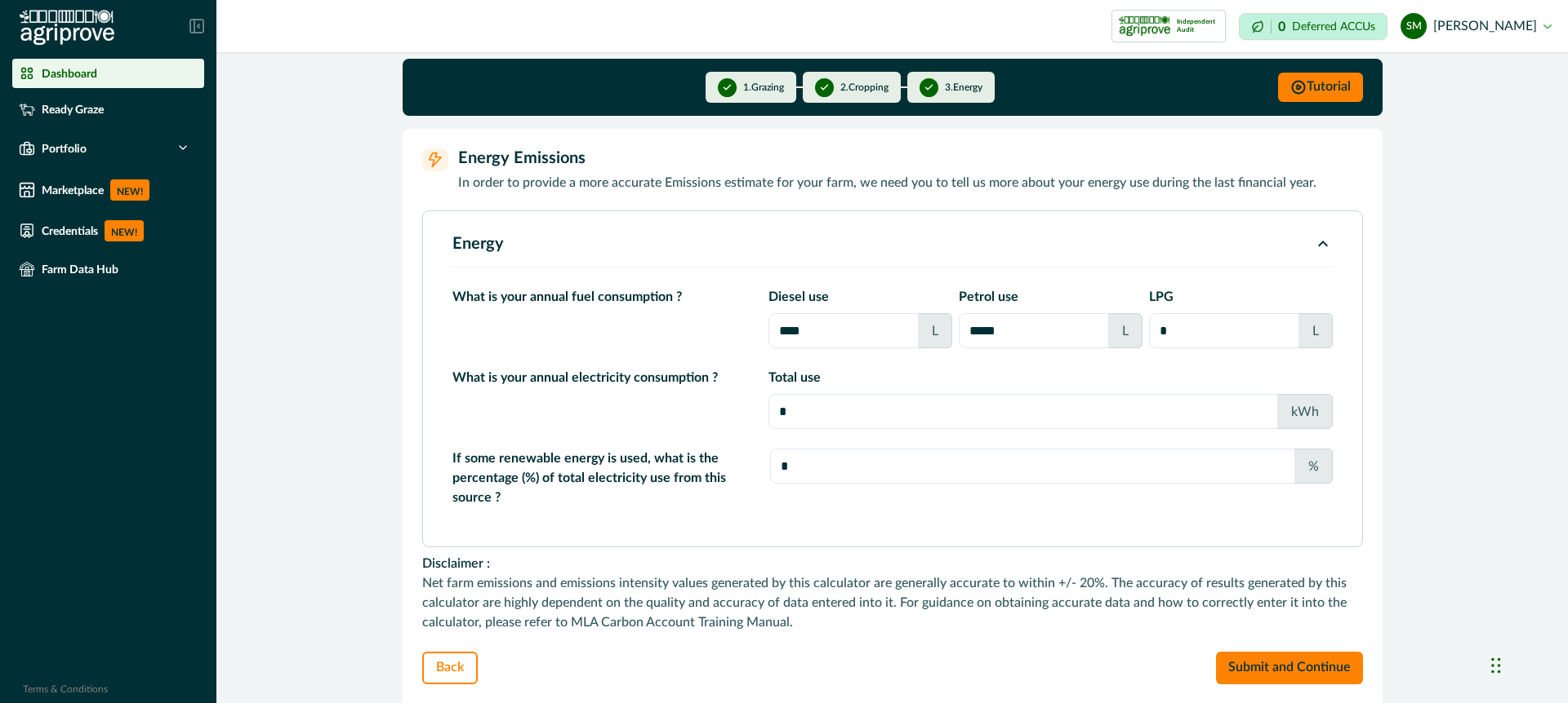
click at [79, 71] on p "Dashboard" at bounding box center [69, 73] width 55 height 13
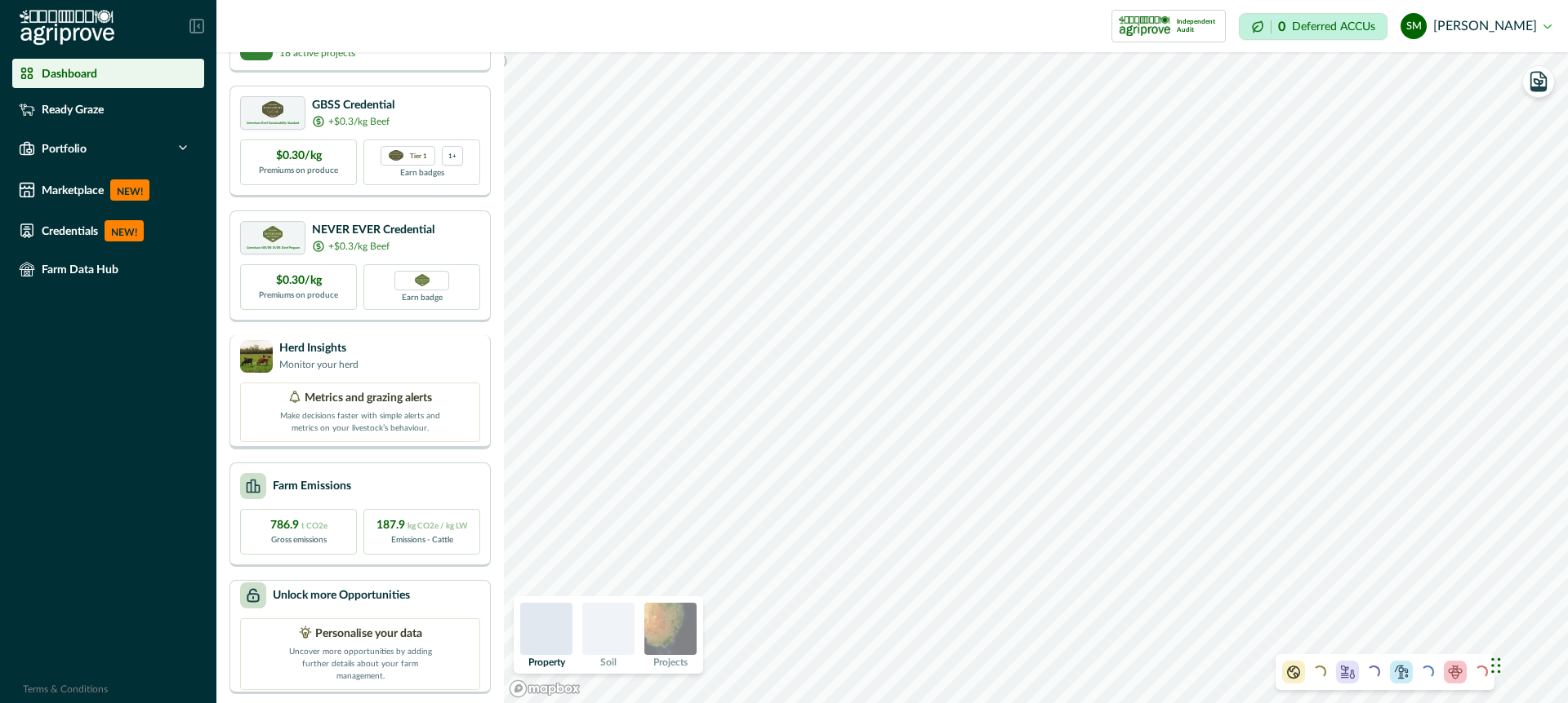
scroll to position [95, 0]
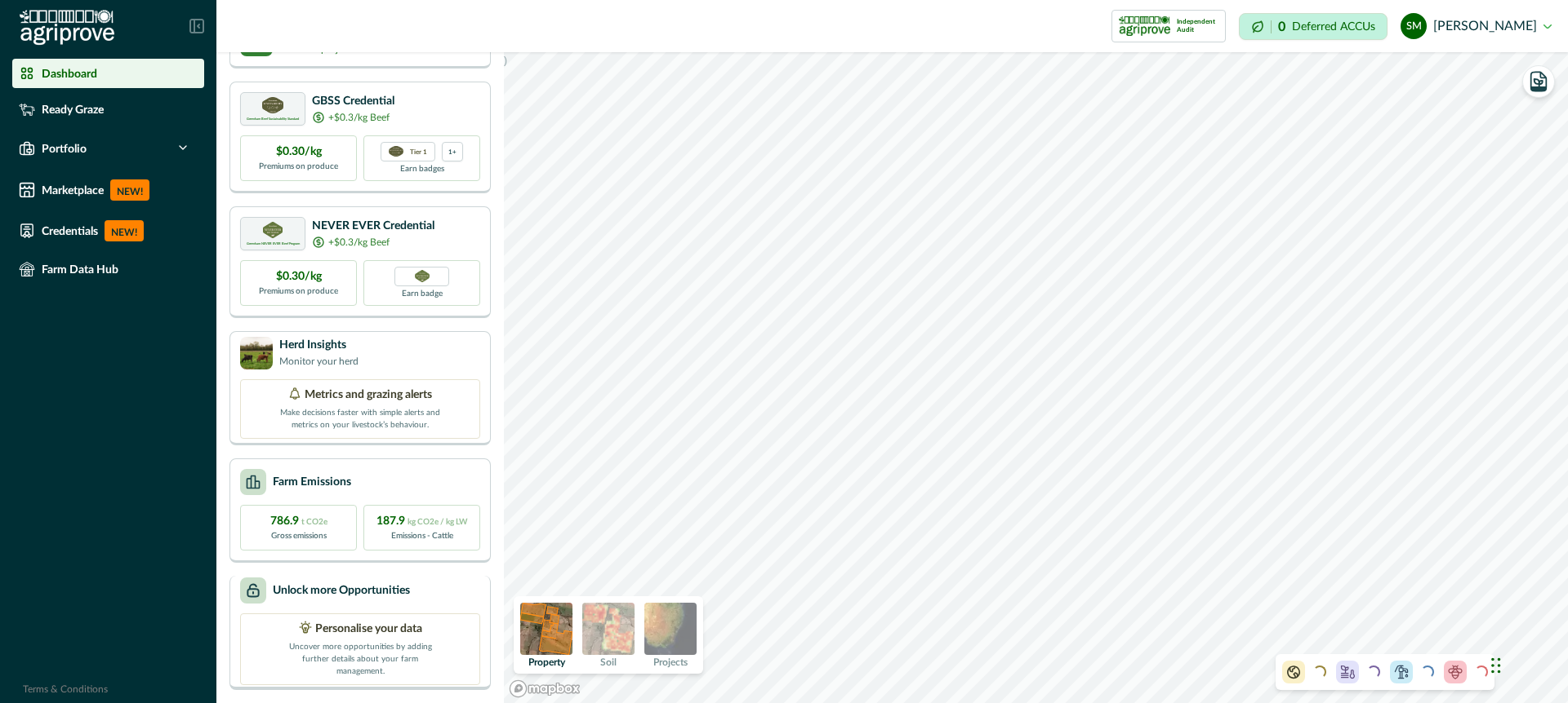
click at [437, 595] on div "Unlock more Opportunities" at bounding box center [360, 590] width 240 height 26
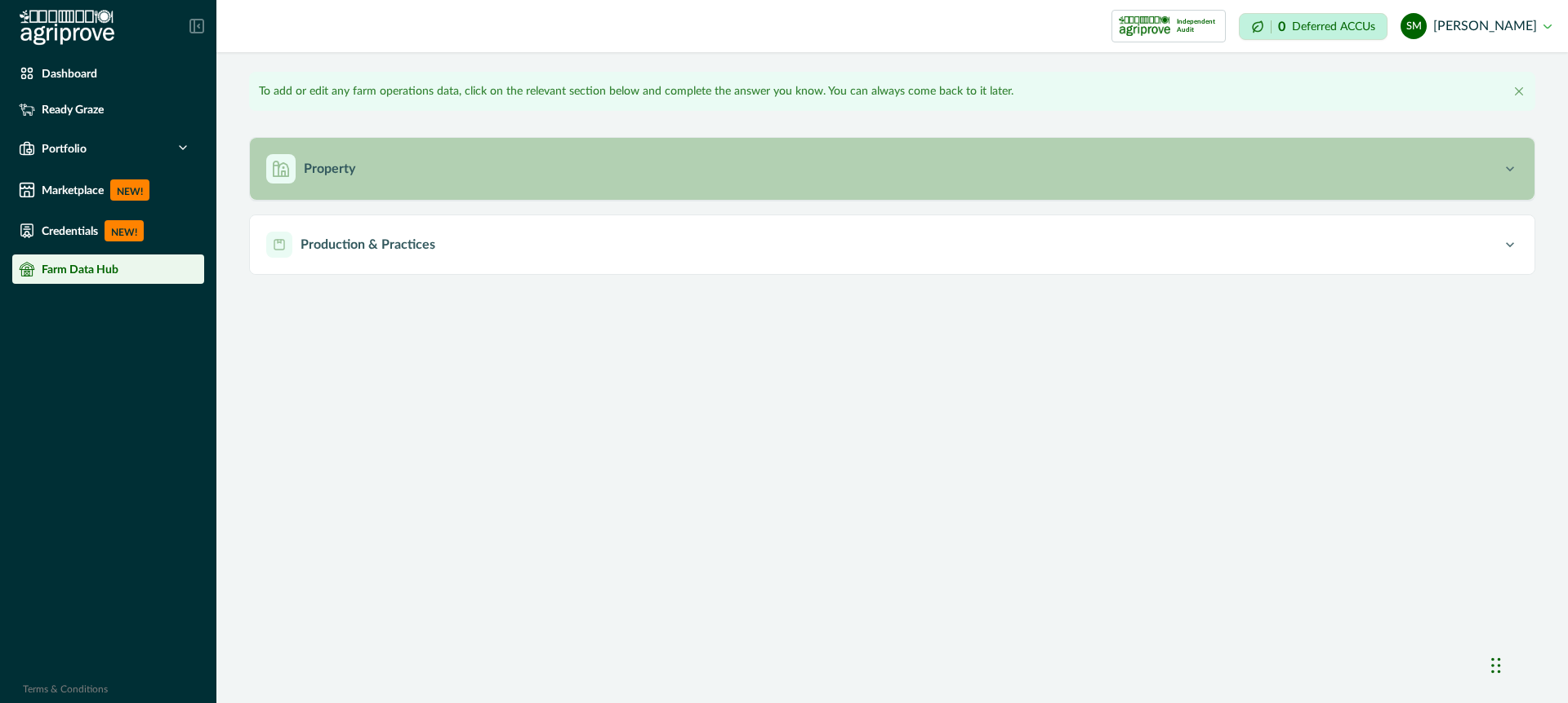
click at [601, 173] on div "Property" at bounding box center [883, 169] width 1236 height 30
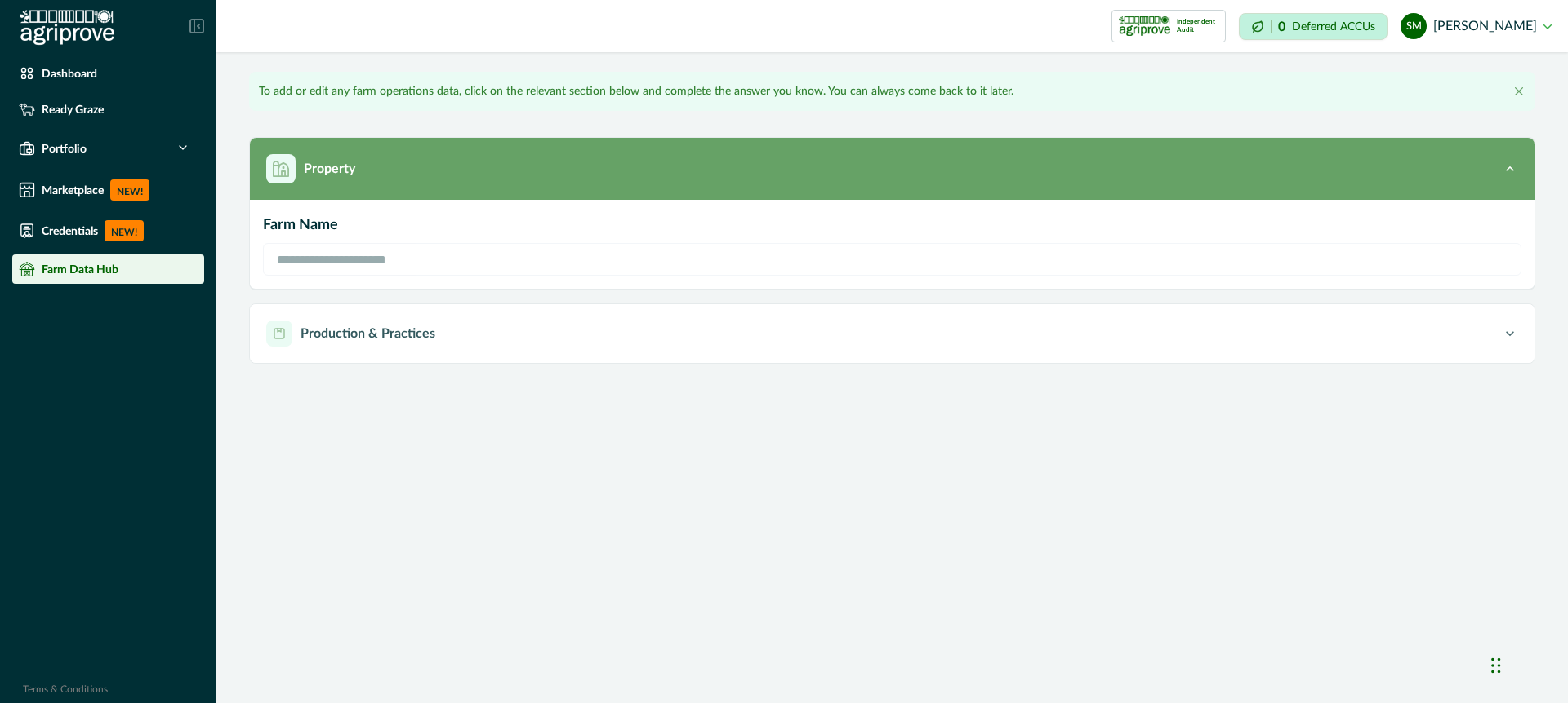
click at [1381, 144] on button "Property" at bounding box center [892, 168] width 1284 height 62
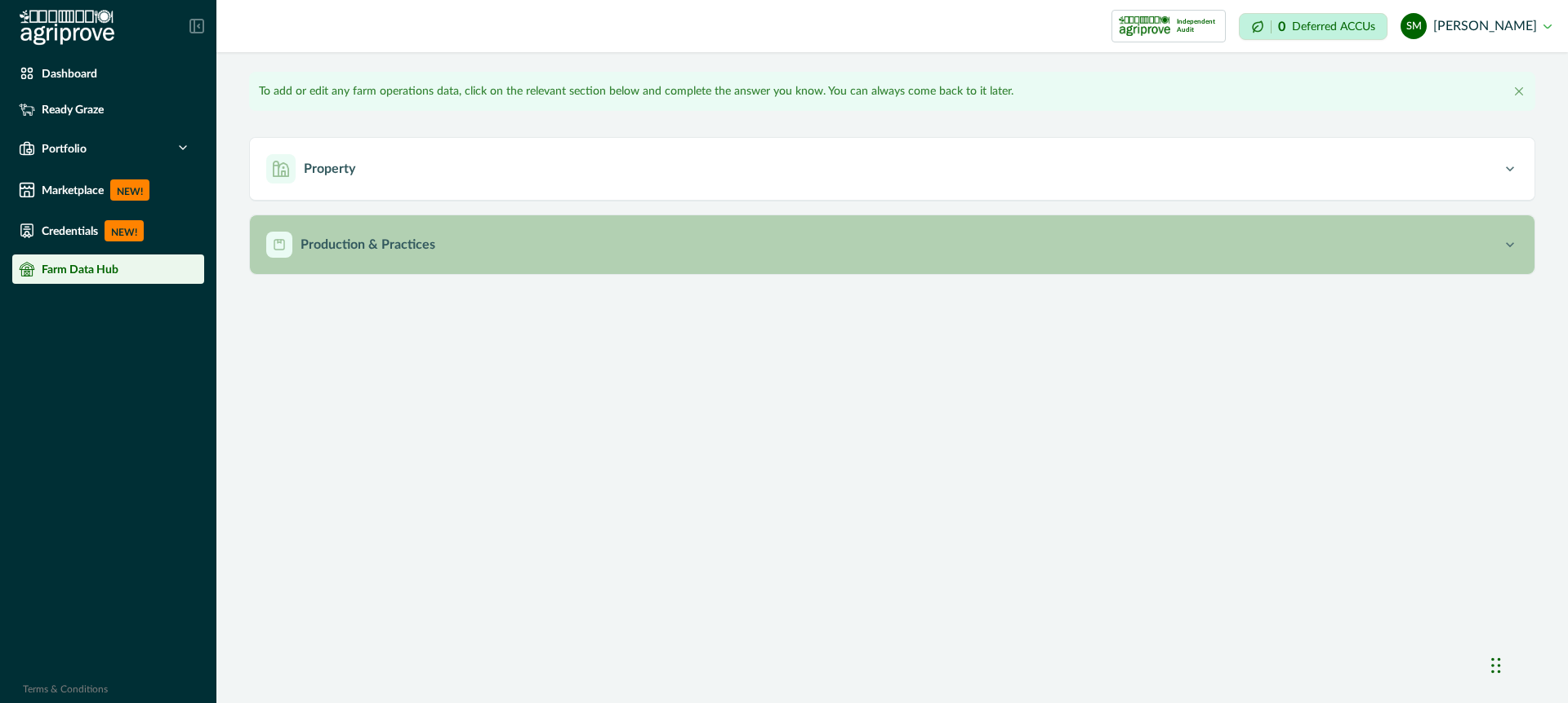
click at [950, 236] on div "Production & Practices" at bounding box center [883, 244] width 1236 height 26
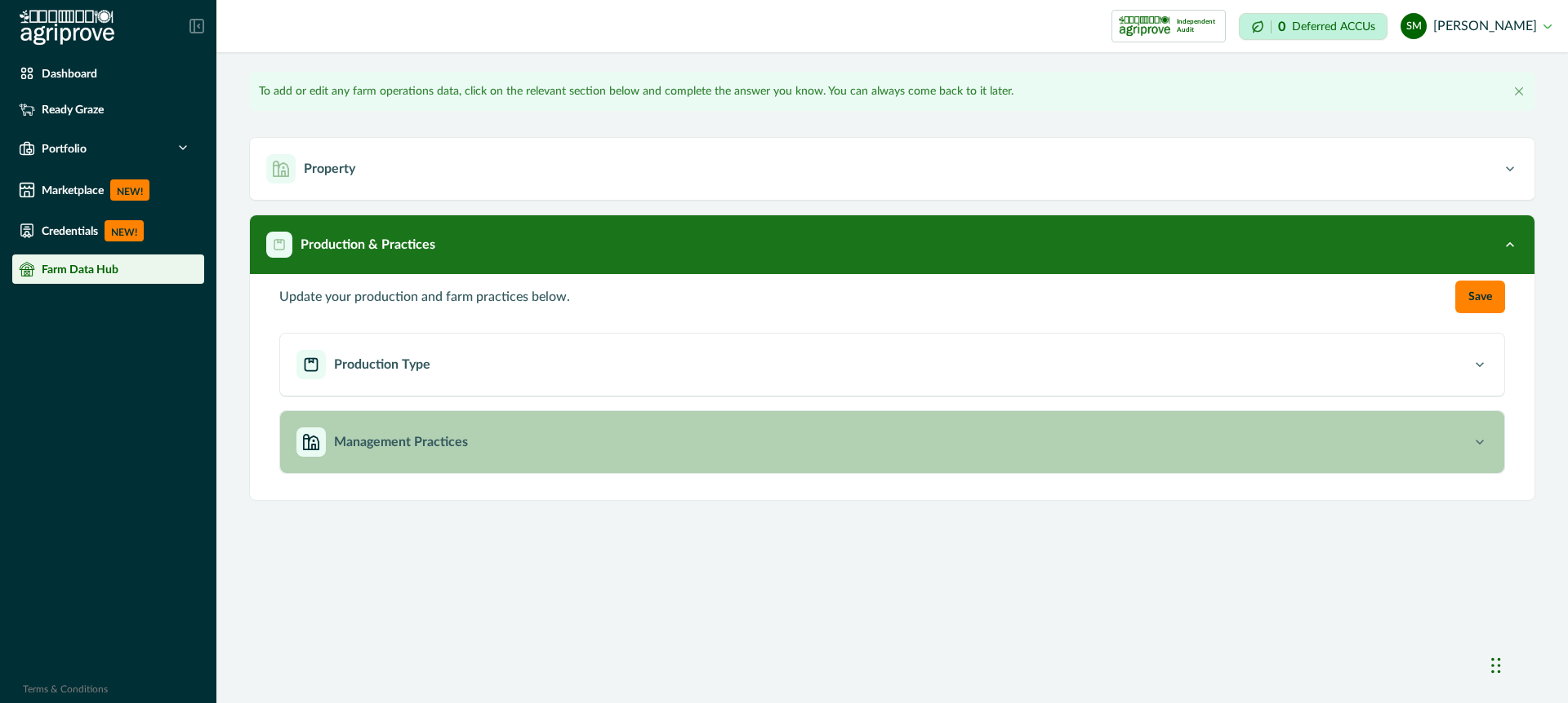
click at [509, 446] on div "Management Practices" at bounding box center [884, 442] width 1175 height 30
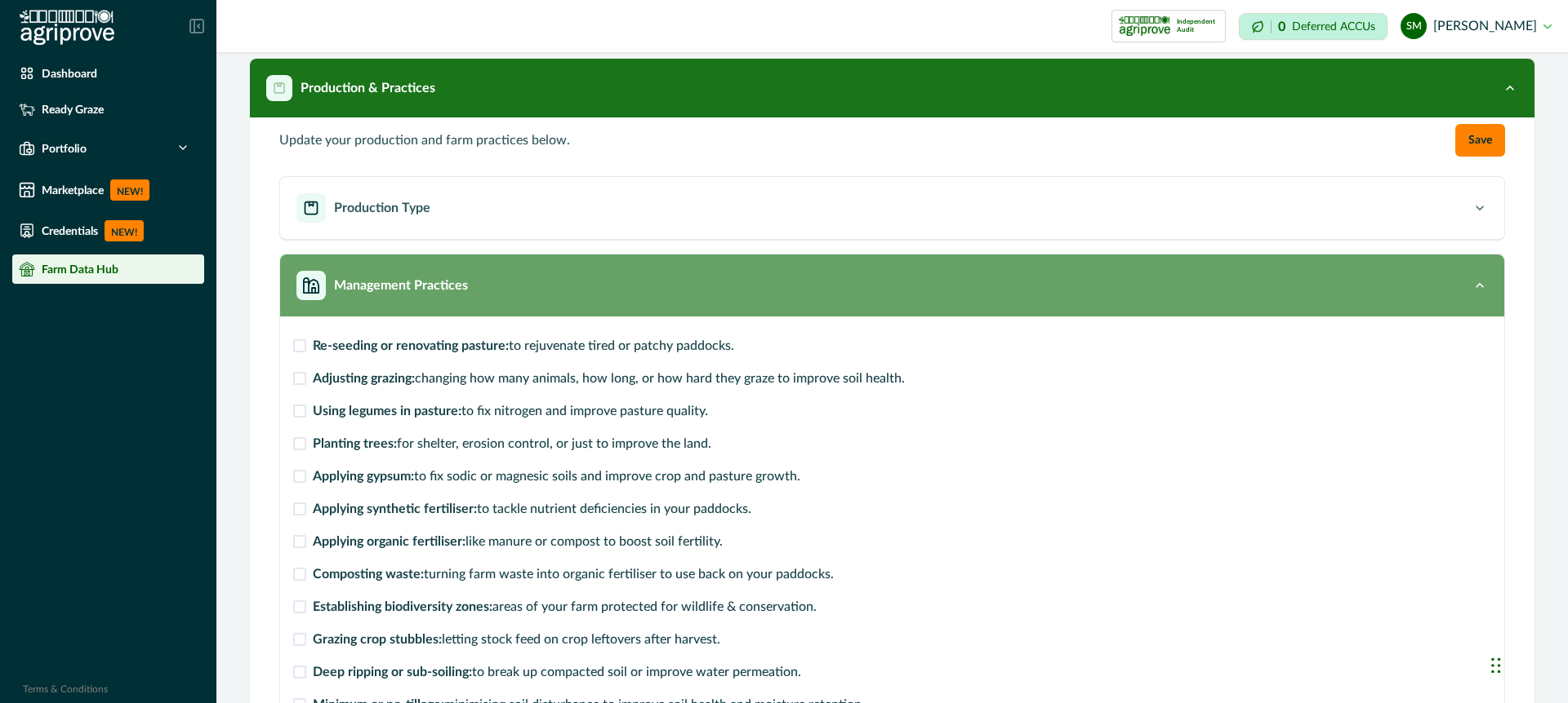
scroll to position [348, 0]
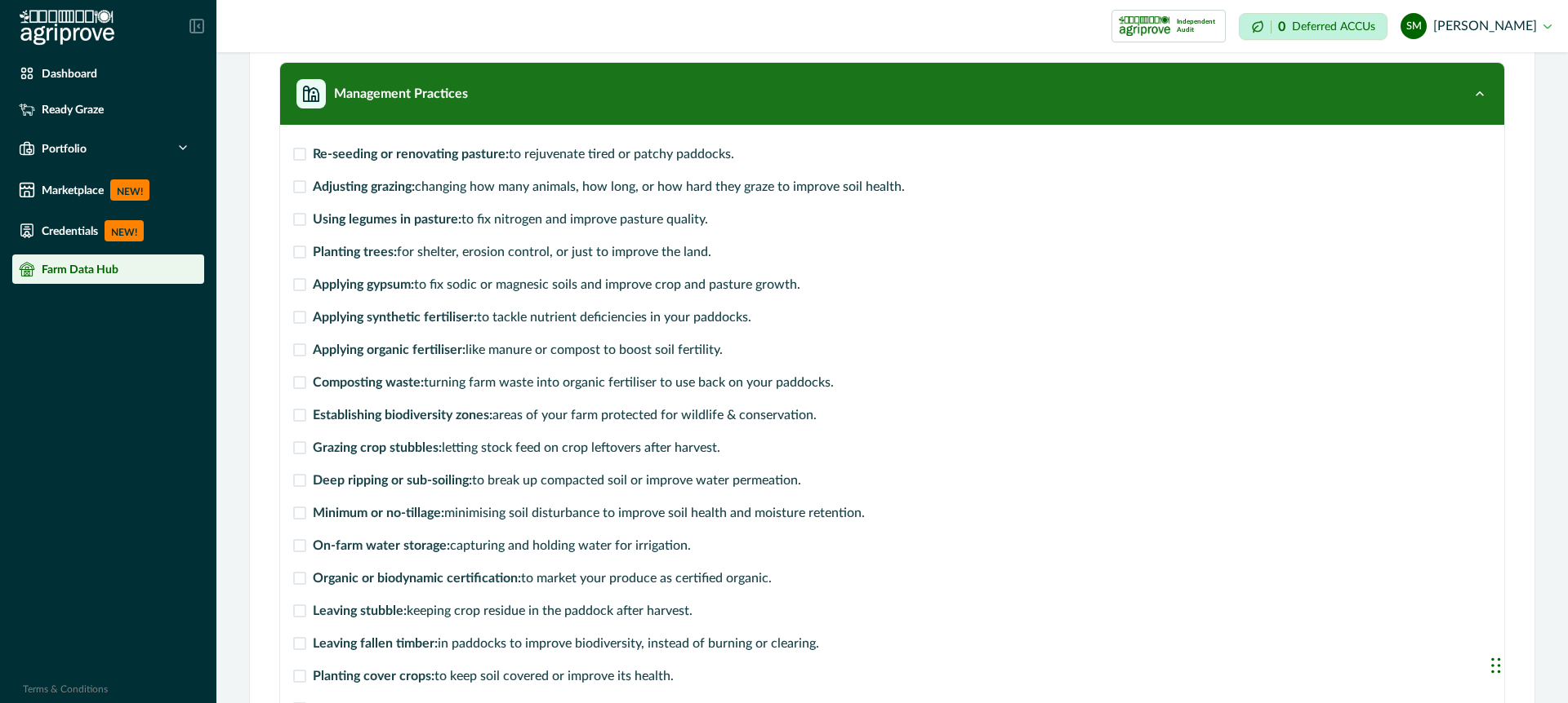
click at [301, 353] on span at bounding box center [299, 349] width 13 height 13
click at [296, 316] on span at bounding box center [299, 316] width 13 height 13
click at [302, 287] on span at bounding box center [299, 284] width 13 height 13
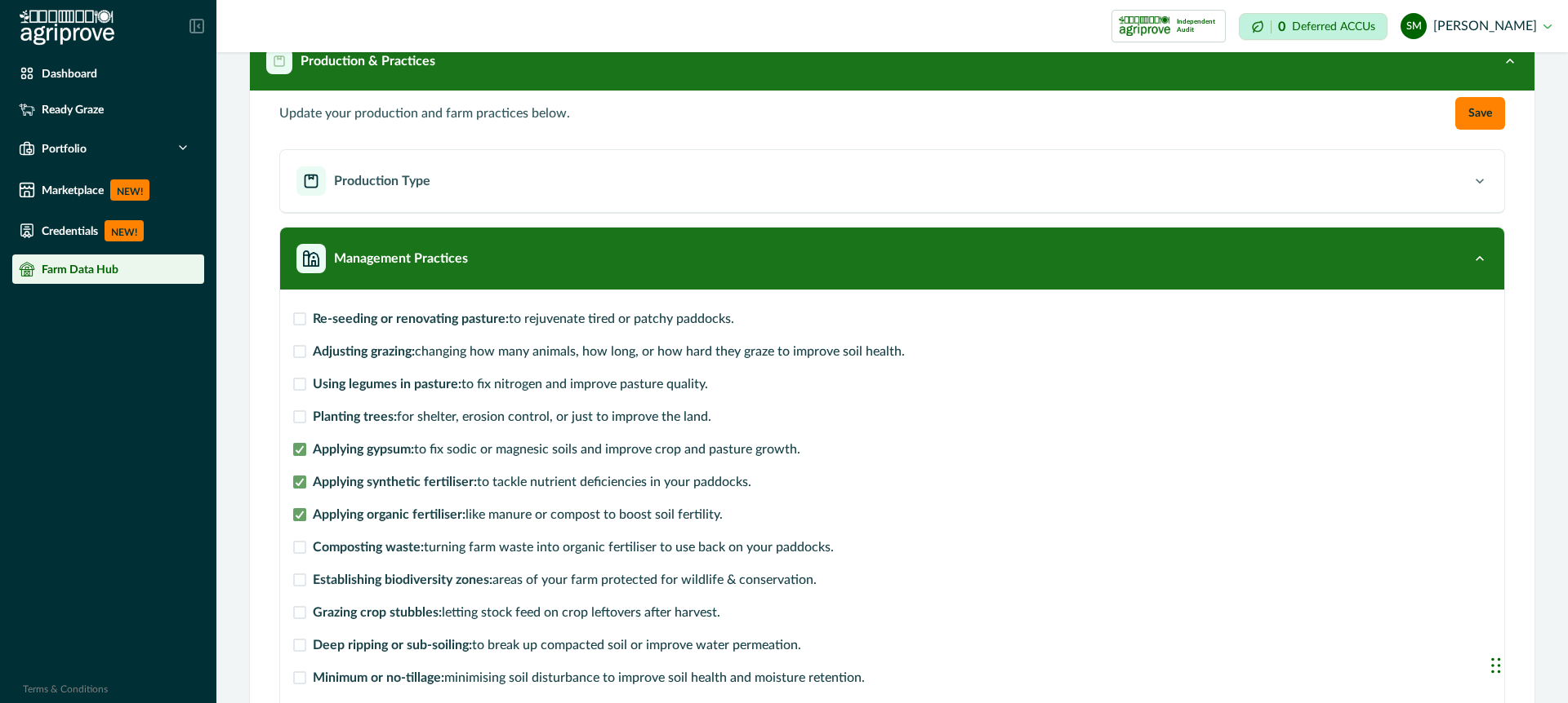
scroll to position [0, 0]
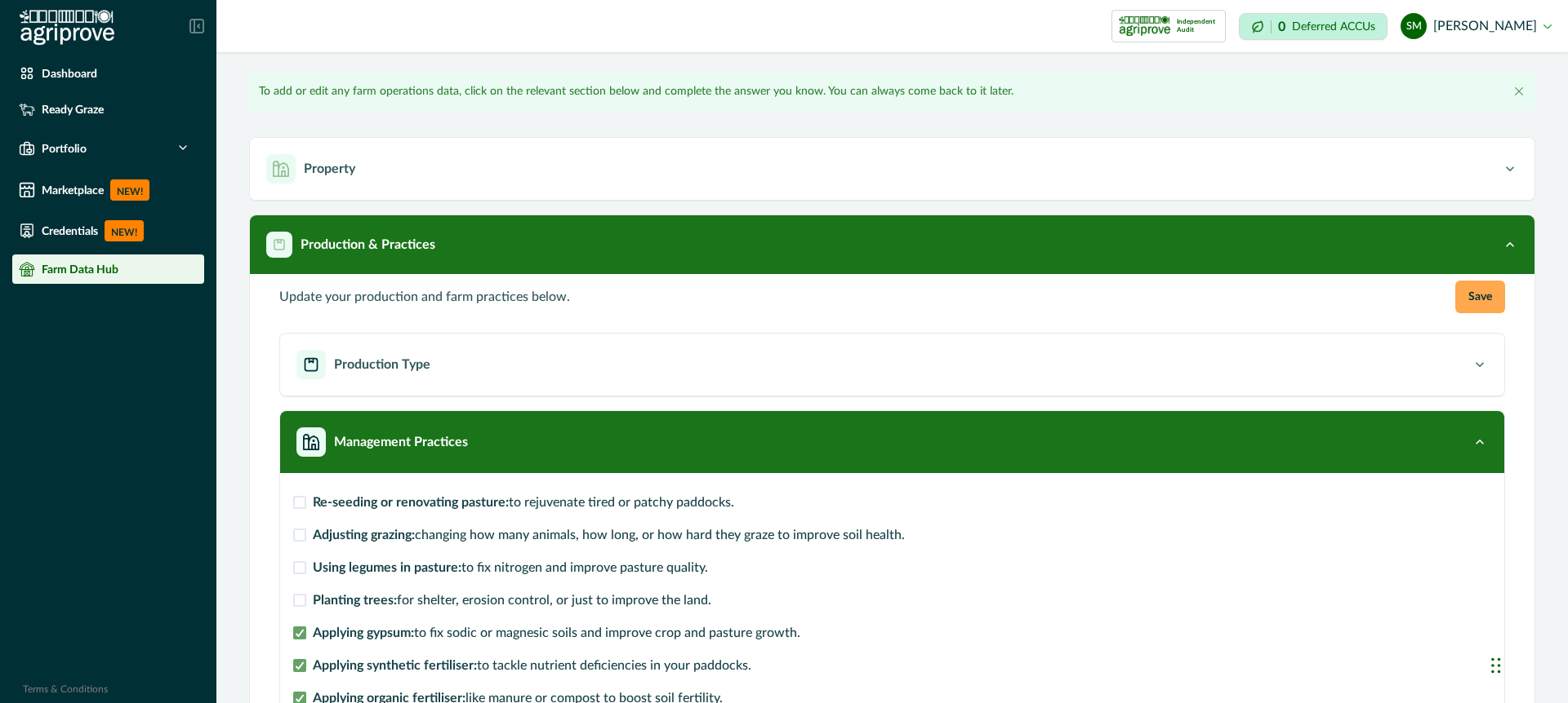
click at [1479, 299] on button "Save" at bounding box center [1480, 297] width 49 height 33
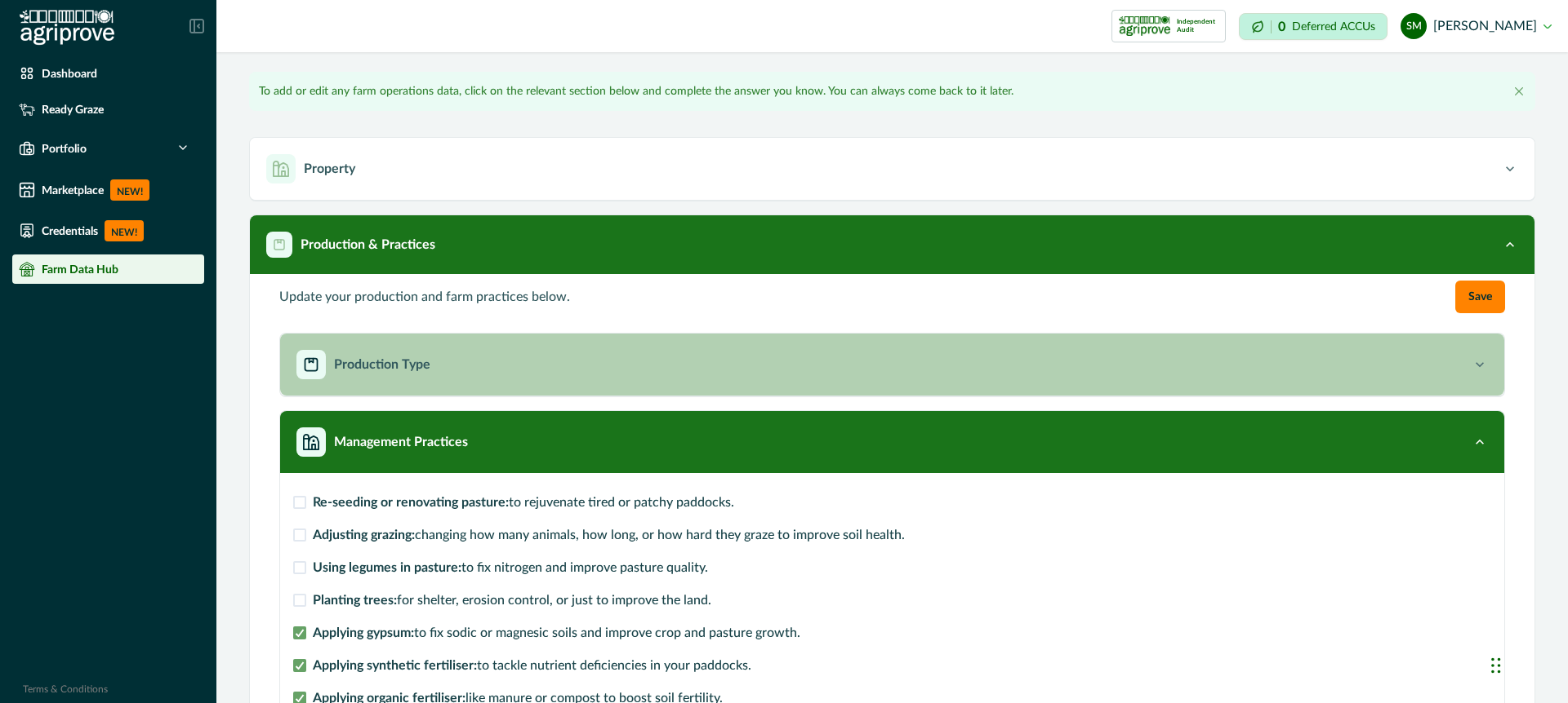
click at [1243, 370] on div "Production Type" at bounding box center [884, 365] width 1175 height 30
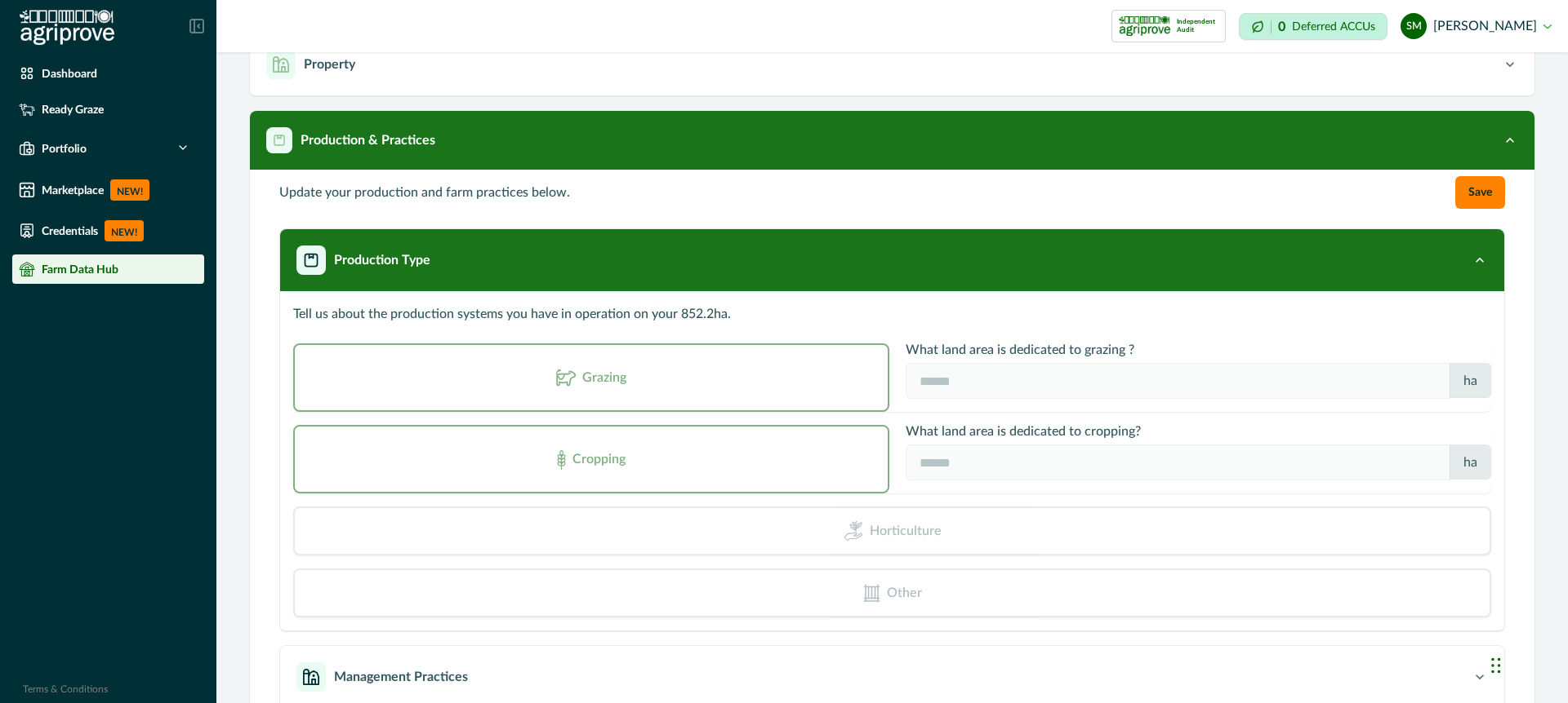
scroll to position [103, 0]
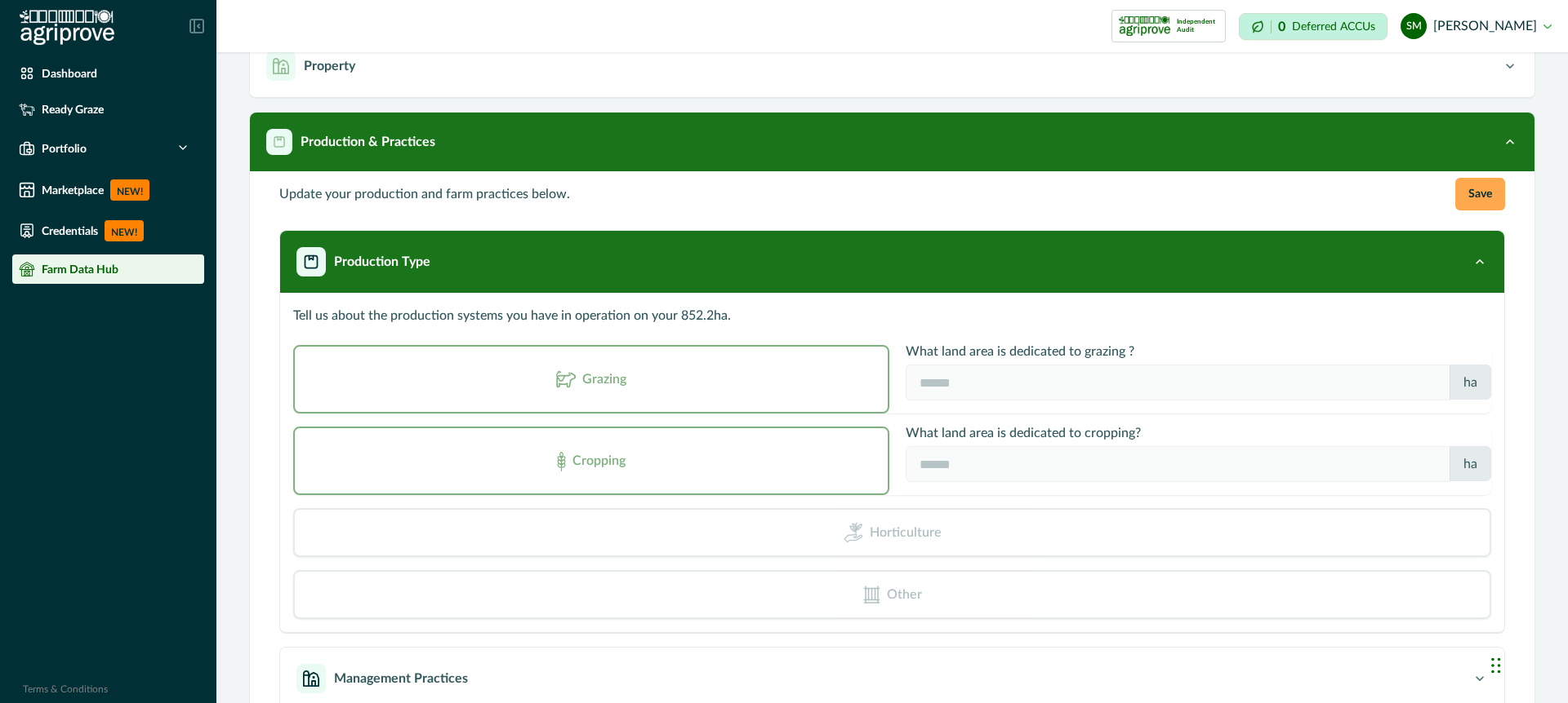
click at [1479, 198] on button "Save" at bounding box center [1480, 194] width 49 height 33
